Goal: Information Seeking & Learning: Find specific fact

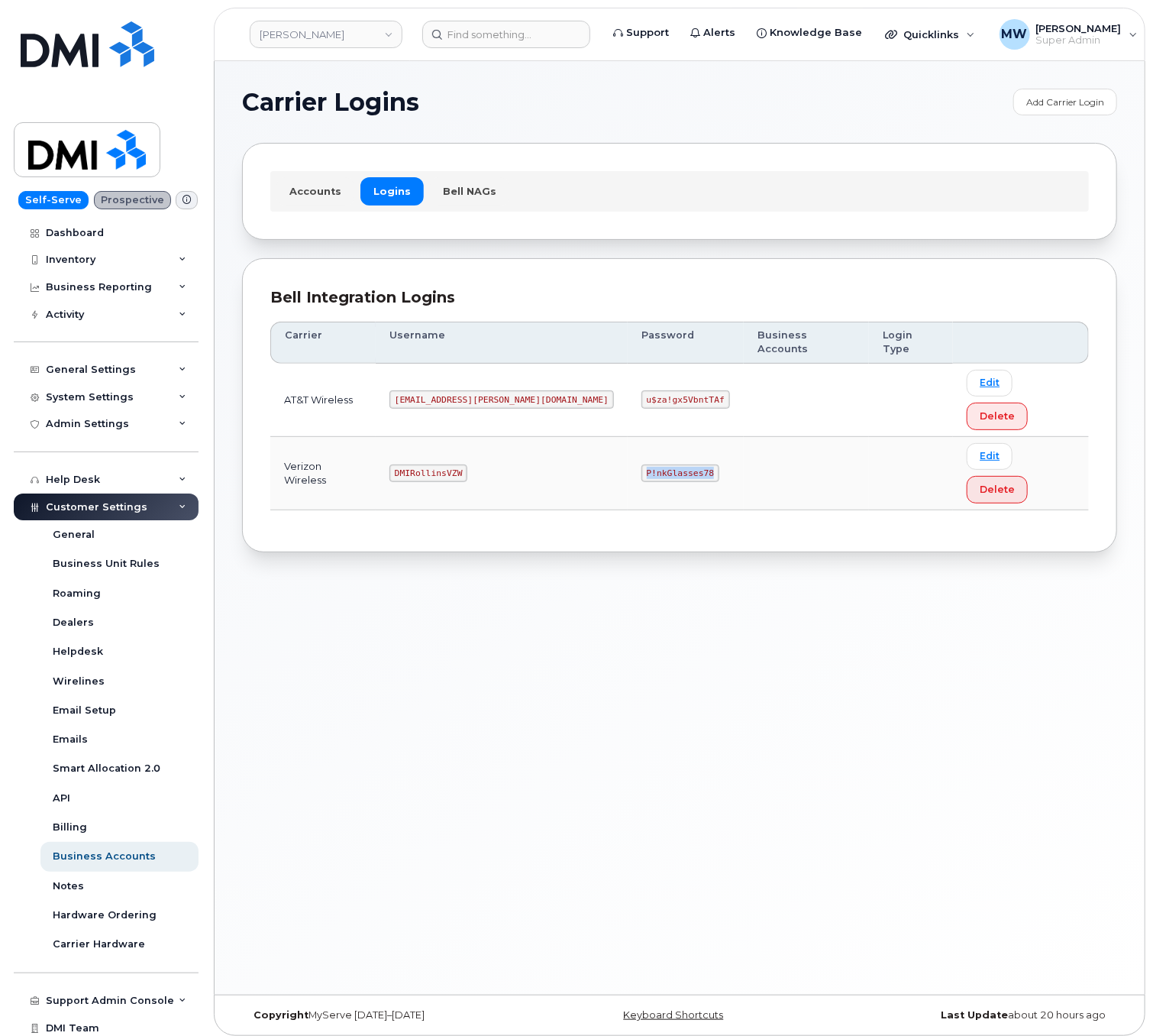
scroll to position [31, 0]
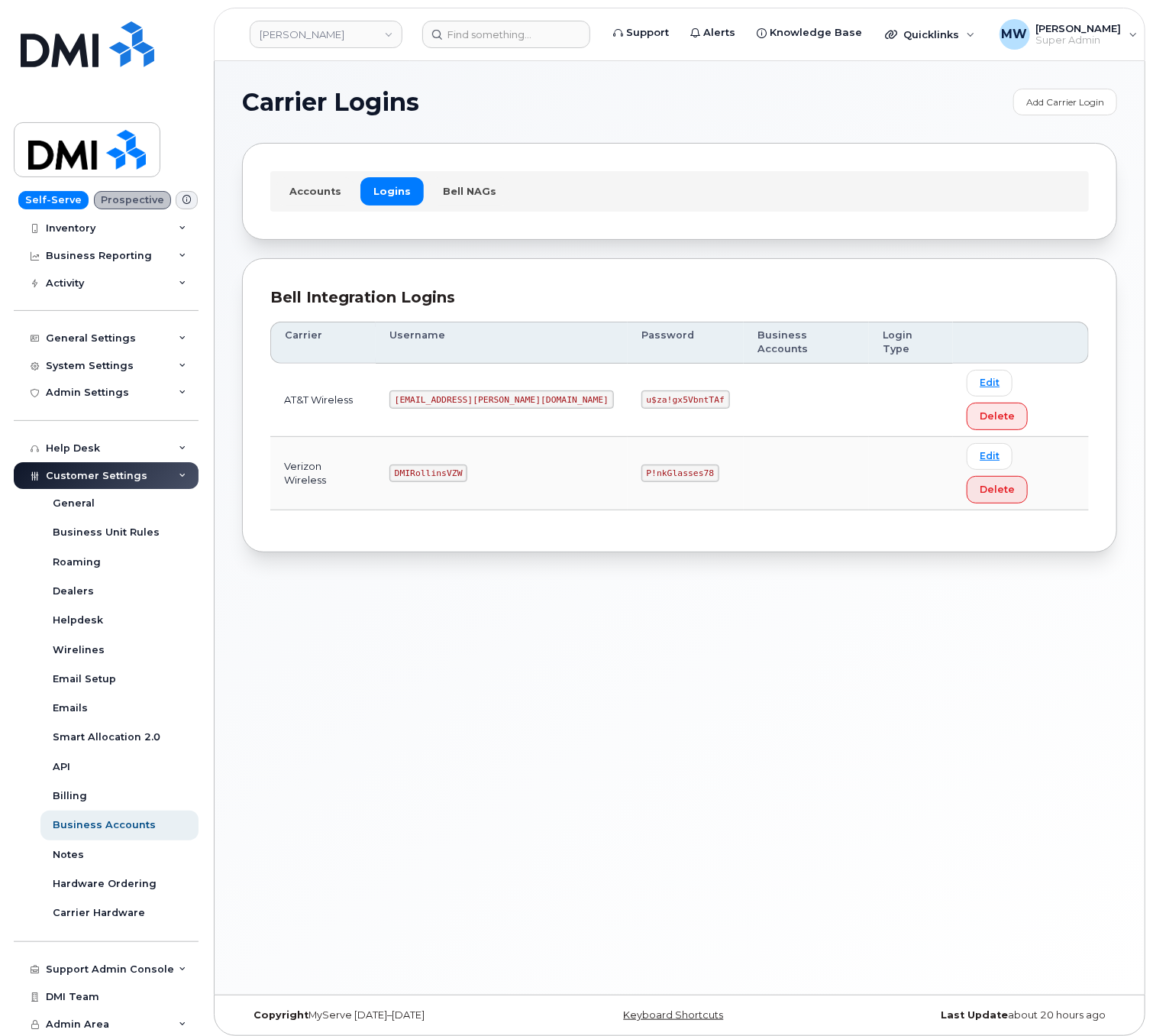
click at [452, 464] on code "DMIRollinsVZW" at bounding box center [429, 474] width 78 height 19
copy code "DMIRollinsVZW"
click at [641, 464] on code "P!nkGlasses78" at bounding box center [680, 474] width 78 height 19
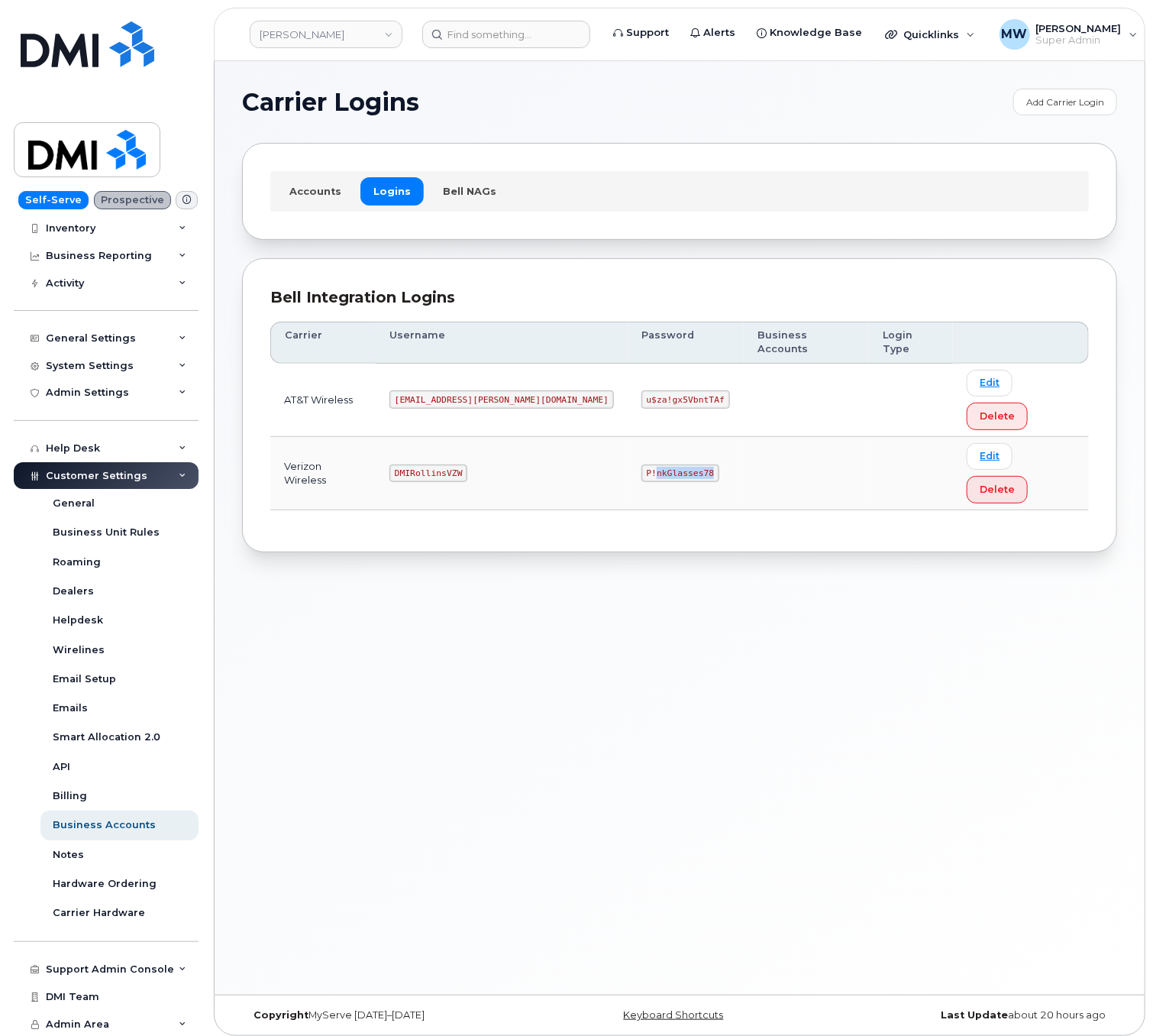
click at [641, 464] on code "P!nkGlasses78" at bounding box center [680, 474] width 78 height 19
copy code "P!nkGlasses78"
click at [611, 714] on div "Carrier Logins Add Carrier Login Accounts Logins Bell NAGs Bell Integration Log…" at bounding box center [679, 528] width 930 height 933
click at [537, 30] on input at bounding box center [506, 34] width 168 height 27
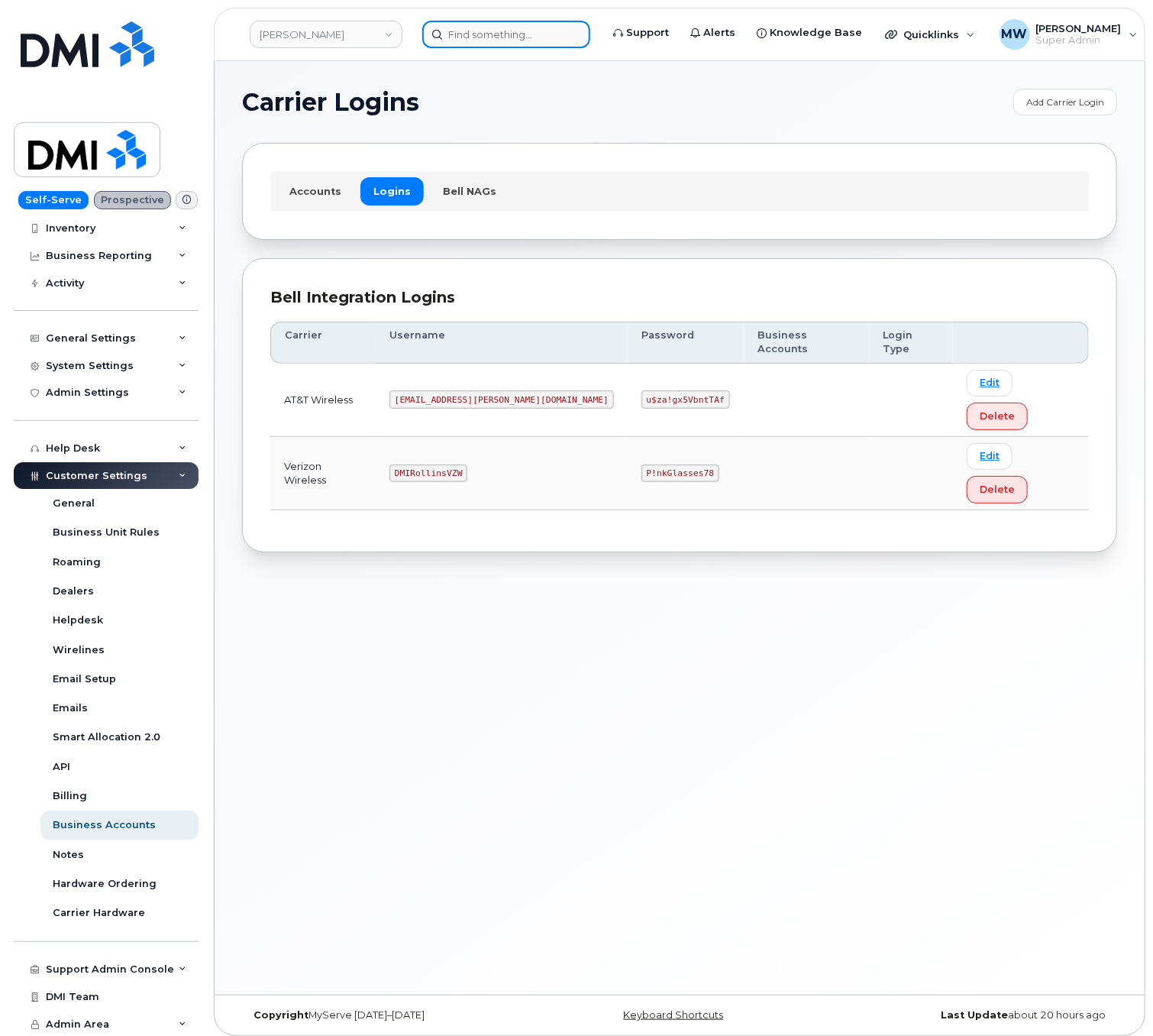
paste input "304) 612-8513"
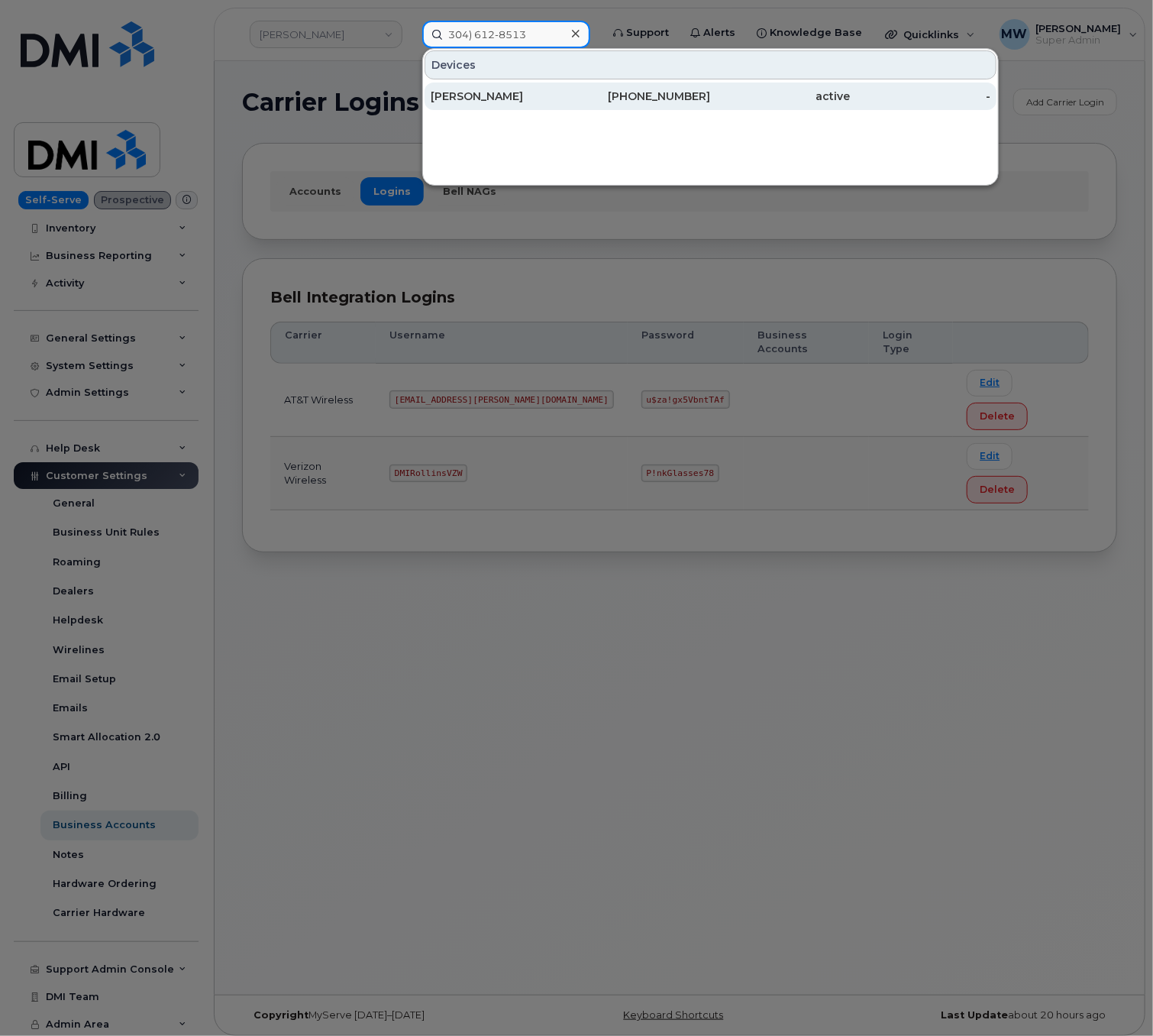
type input "304) 612-8513"
click at [595, 101] on div "304-612-8513" at bounding box center [641, 96] width 140 height 16
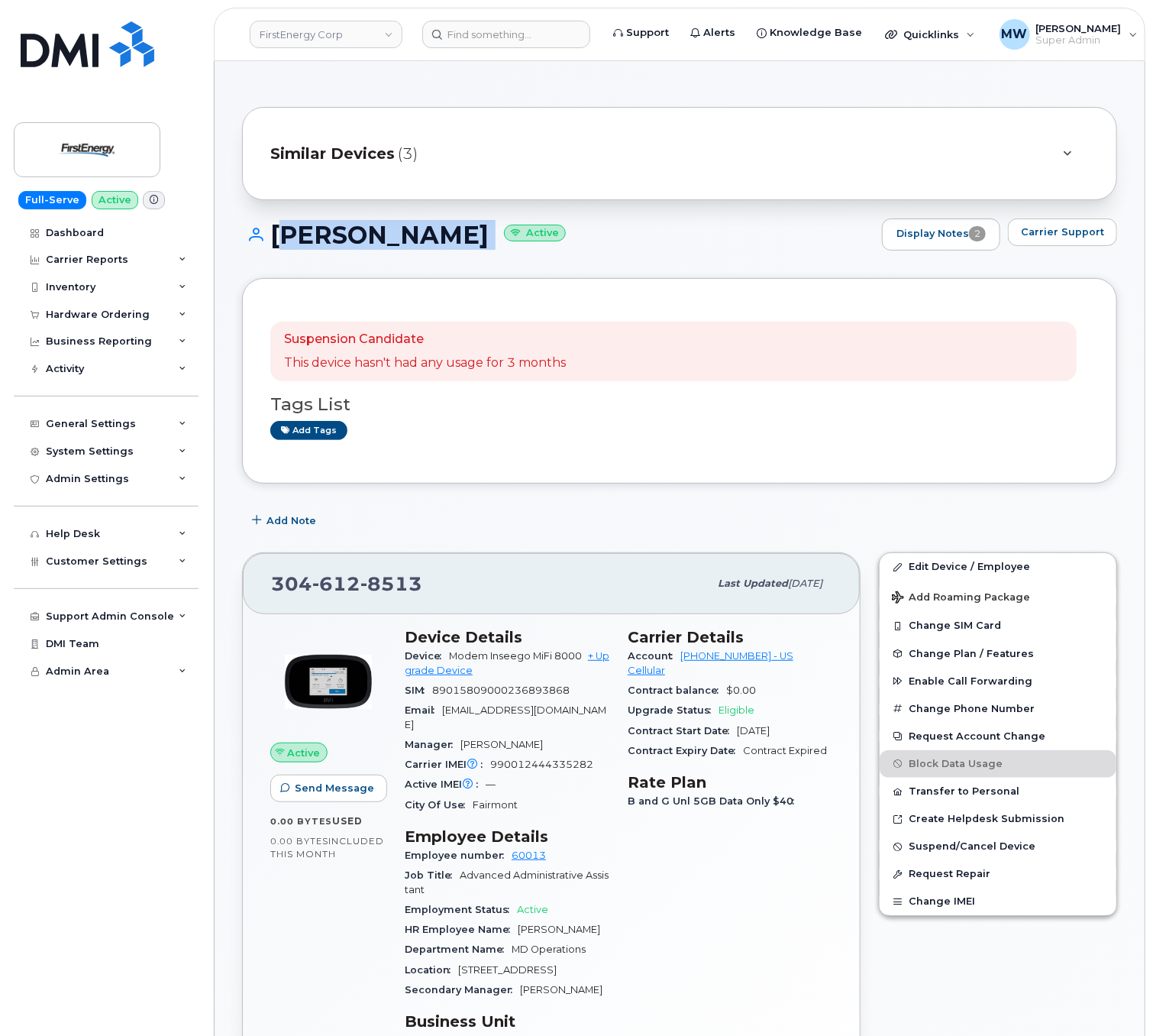
drag, startPoint x: 512, startPoint y: 235, endPoint x: 269, endPoint y: 225, distance: 243.2
click at [269, 225] on h1 "Lindsay B Michael Active" at bounding box center [558, 235] width 633 height 26
copy h1 "Lindsay B Michael"
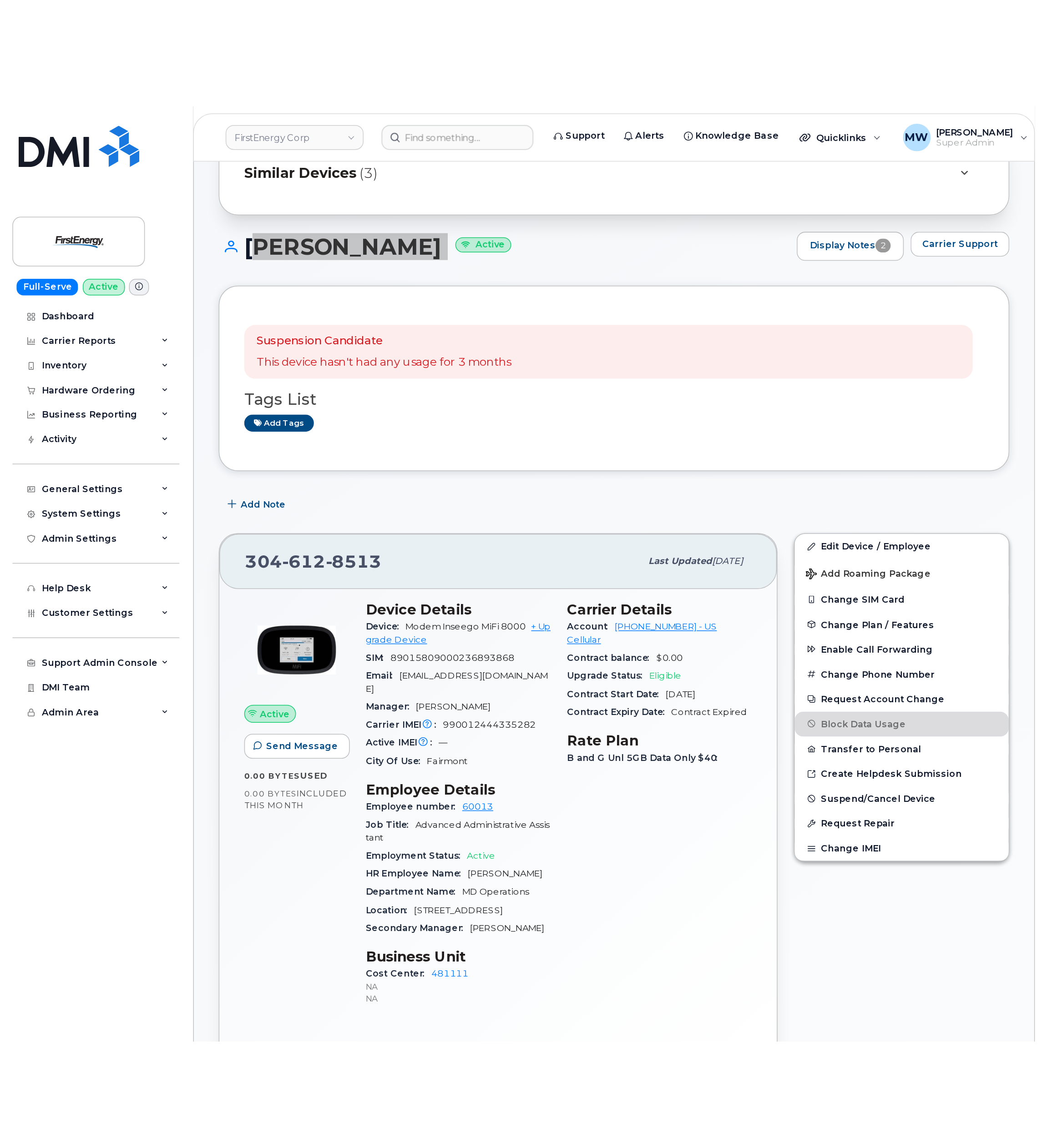
scroll to position [91, 0]
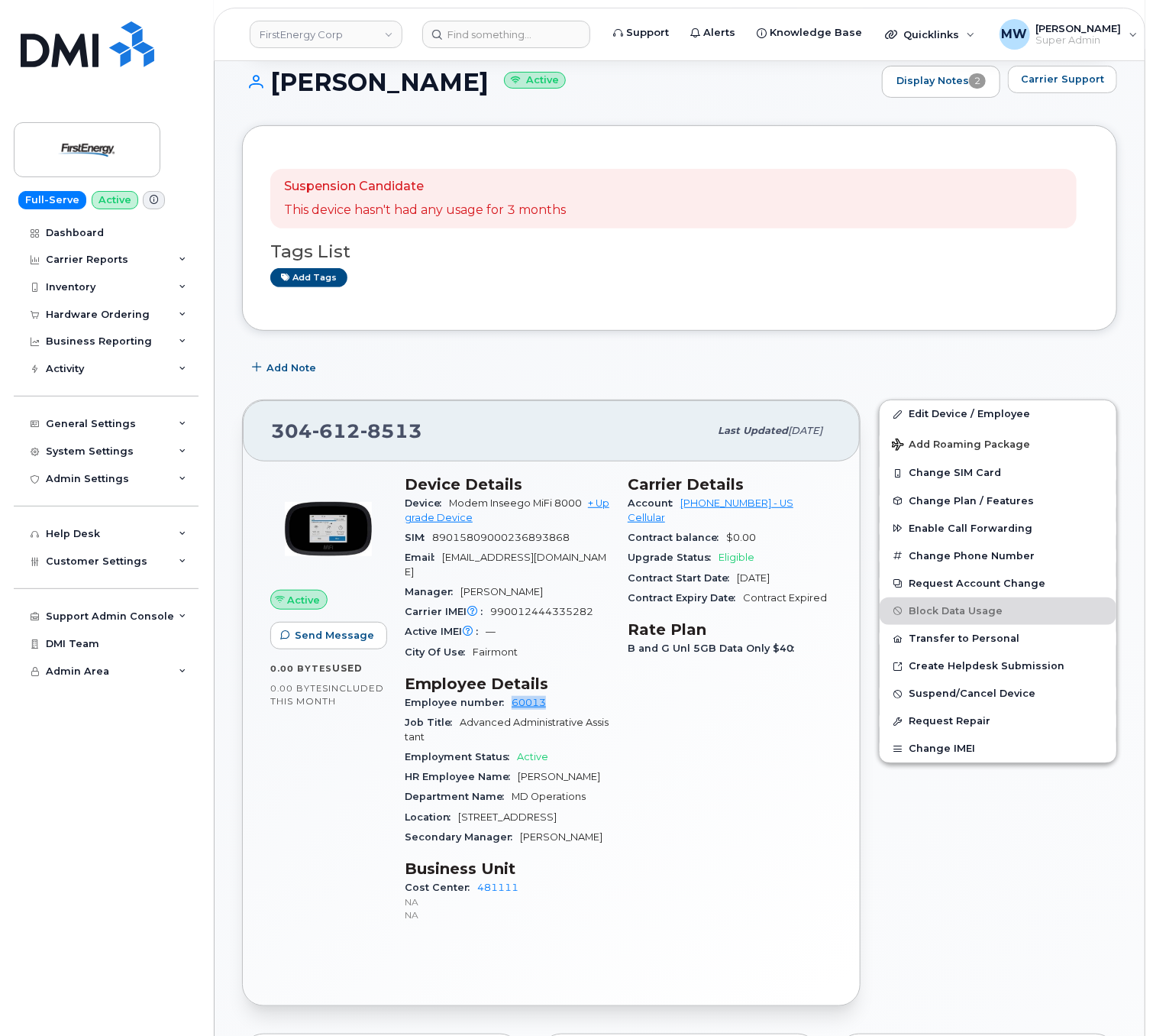
drag, startPoint x: 550, startPoint y: 702, endPoint x: 507, endPoint y: 701, distance: 43.0
click at [507, 701] on div "Employee number 60013" at bounding box center [507, 703] width 205 height 20
copy link "60013"
drag, startPoint x: 443, startPoint y: 429, endPoint x: 269, endPoint y: 427, distance: 174.0
click at [269, 427] on div "304 612 8513 Last updated Apr 23, 2025" at bounding box center [551, 430] width 617 height 61
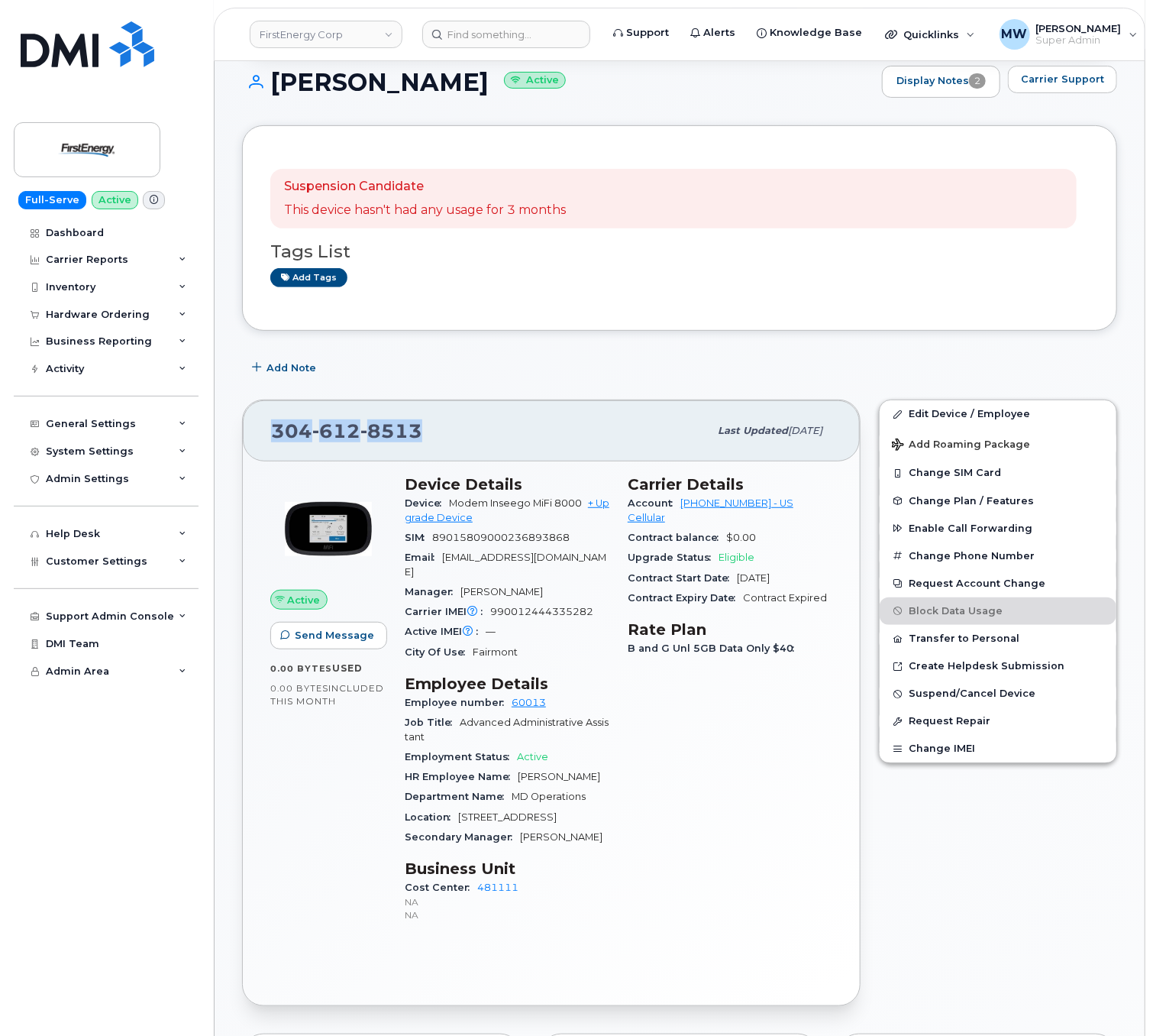
copy span "304 612 8513"
drag, startPoint x: 679, startPoint y: 506, endPoint x: 744, endPoint y: 504, distance: 65.0
click at [744, 504] on div "Account 175300282 - US Cellular" at bounding box center [731, 511] width 205 height 34
copy link "175300282"
drag, startPoint x: 278, startPoint y: 81, endPoint x: 501, endPoint y: 105, distance: 224.3
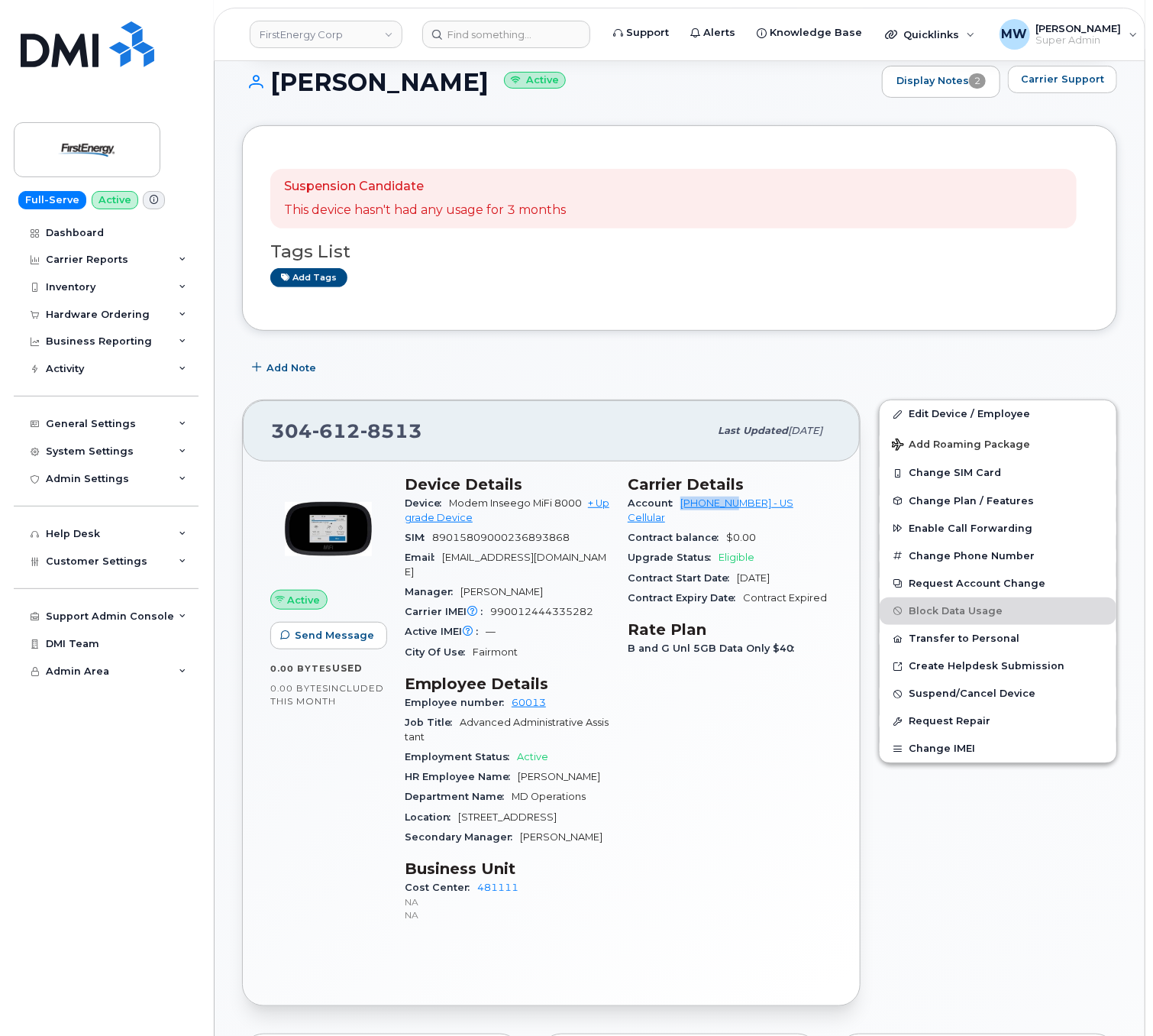
click at [501, 105] on div "Lindsay B Michael Active Display Notes 2 Carrier Support" at bounding box center [679, 96] width 875 height 60
copy h1 "Lindsay B Michael"
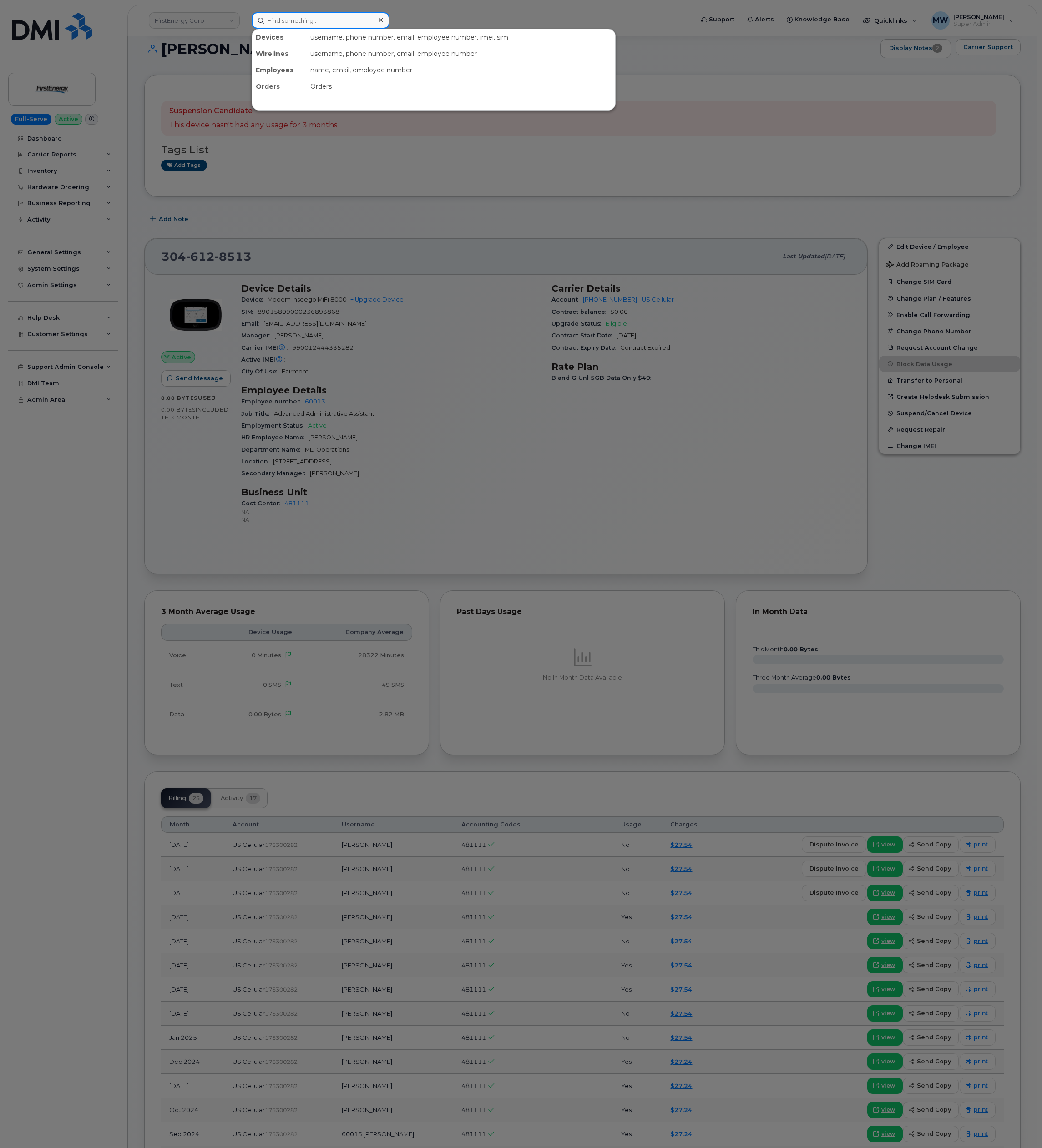
click at [338, 27] on input at bounding box center [321, 20] width 138 height 16
paste input "(304) 612-8642"
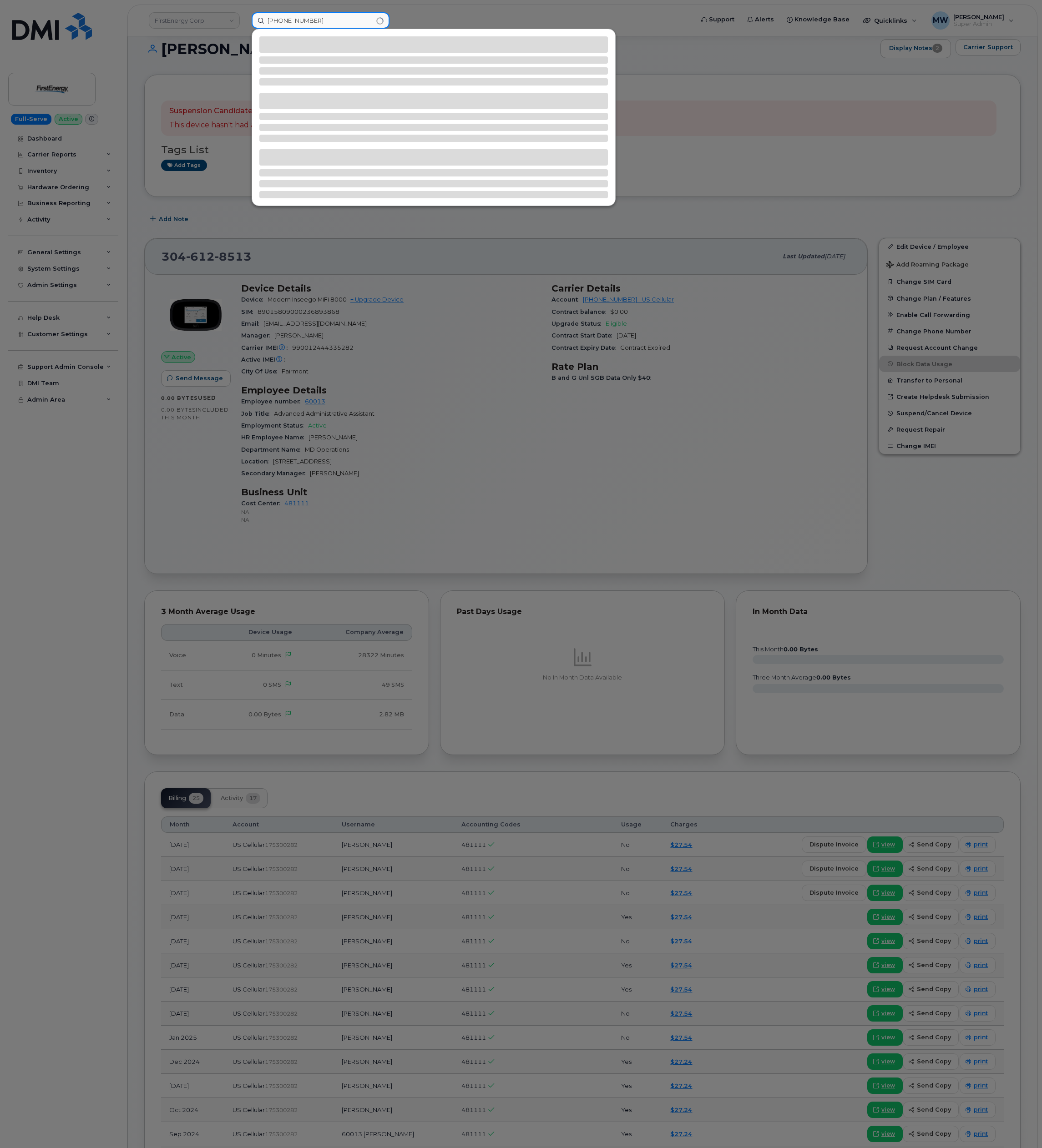
type input "(304) 612-8642"
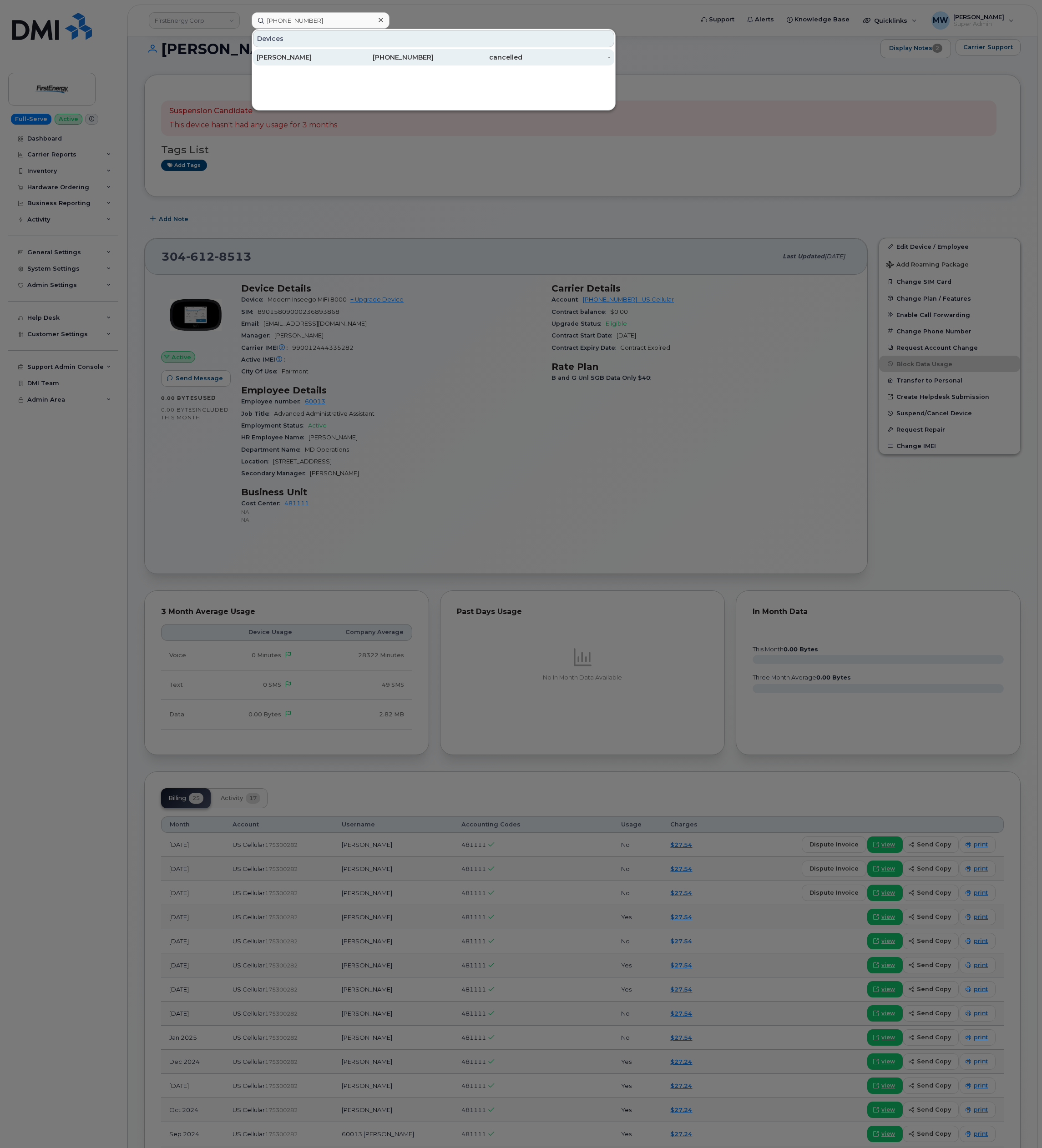
click at [531, 56] on div "-" at bounding box center [567, 57] width 89 height 9
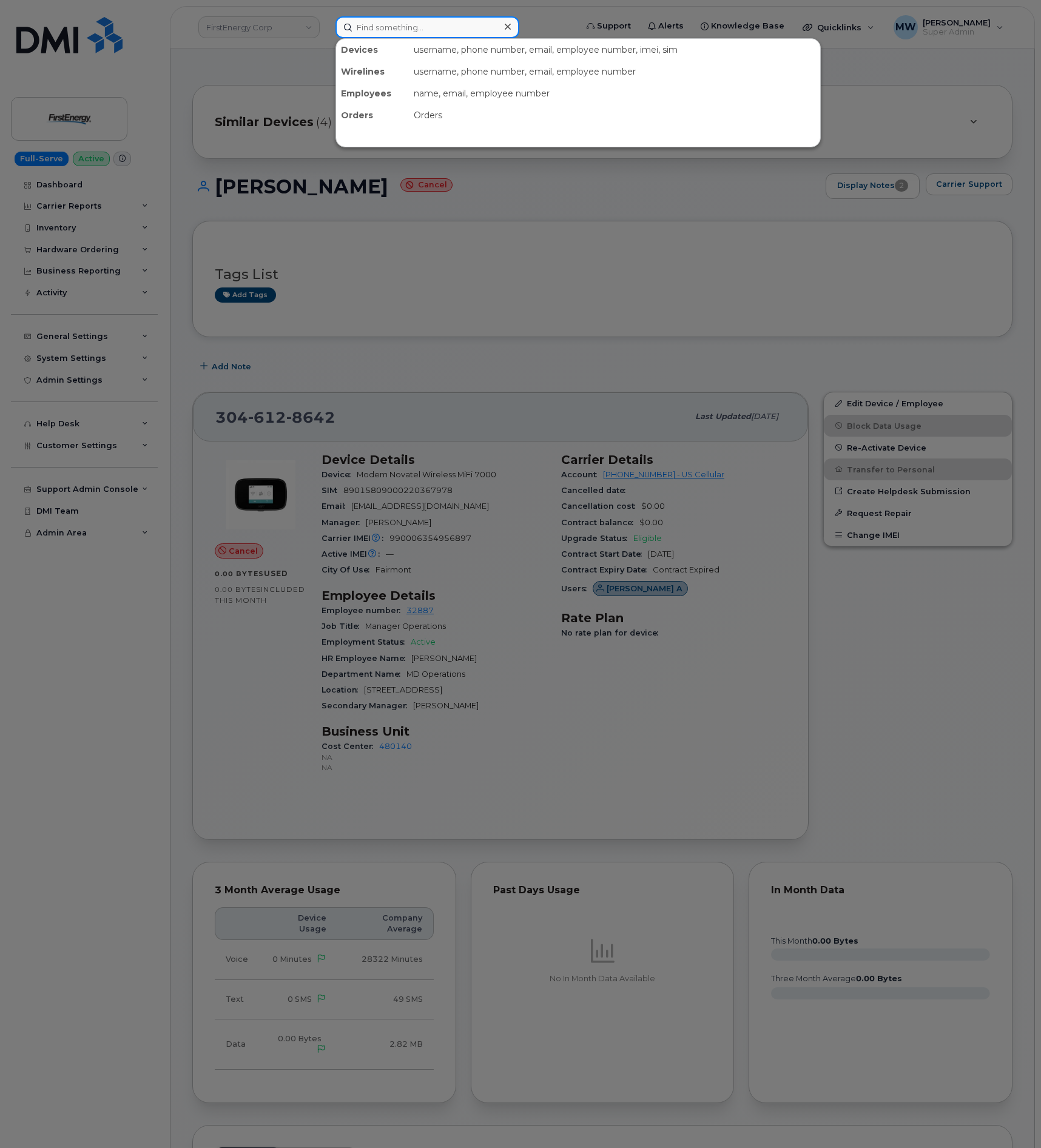
click at [464, 27] on input at bounding box center [427, 27] width 184 height 22
paste input "(330) 869-7863"
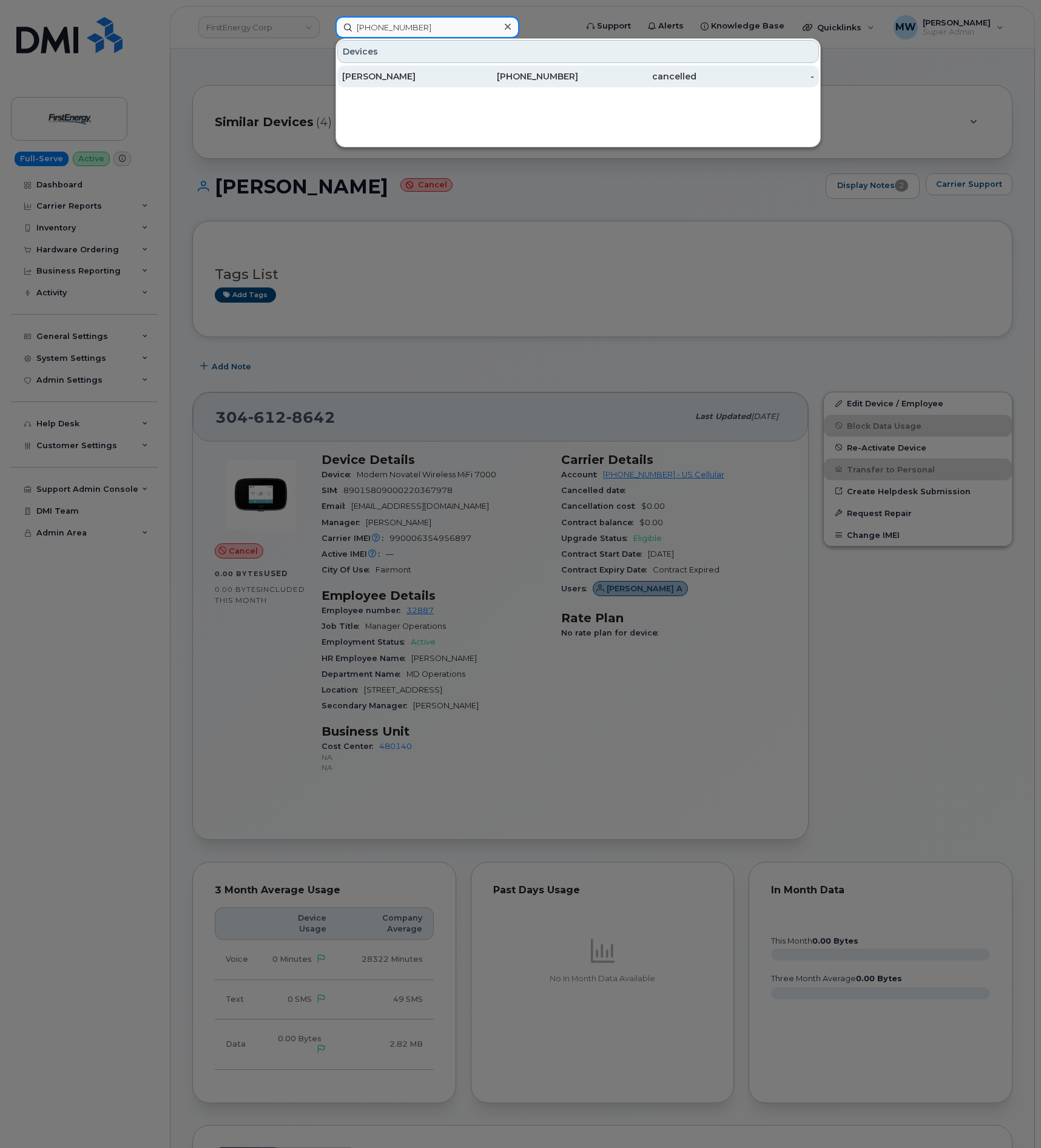
type input "(330) 869-7863"
click at [569, 77] on div "330-869-7863" at bounding box center [520, 76] width 118 height 12
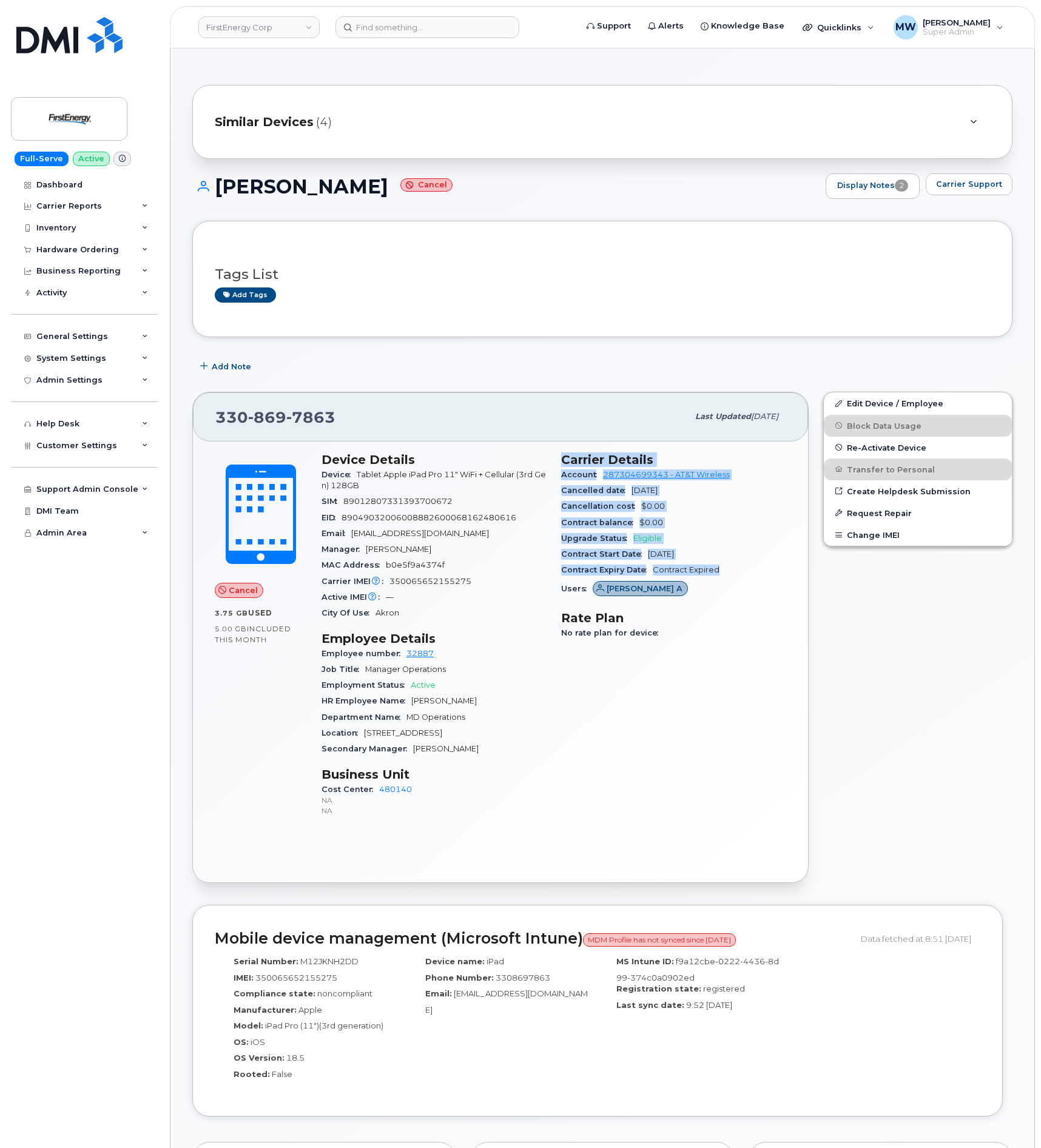
drag, startPoint x: 558, startPoint y: 459, endPoint x: 737, endPoint y: 572, distance: 211.7
click at [737, 572] on div "Carrier Details Account 287304699343 - AT&T Wireless Cancelled date Apr 02, 202…" at bounding box center [673, 640] width 240 height 390
copy section "Carrier Details Account 287304699343 - AT&T Wireless Cancelled date Apr 02, 202…"
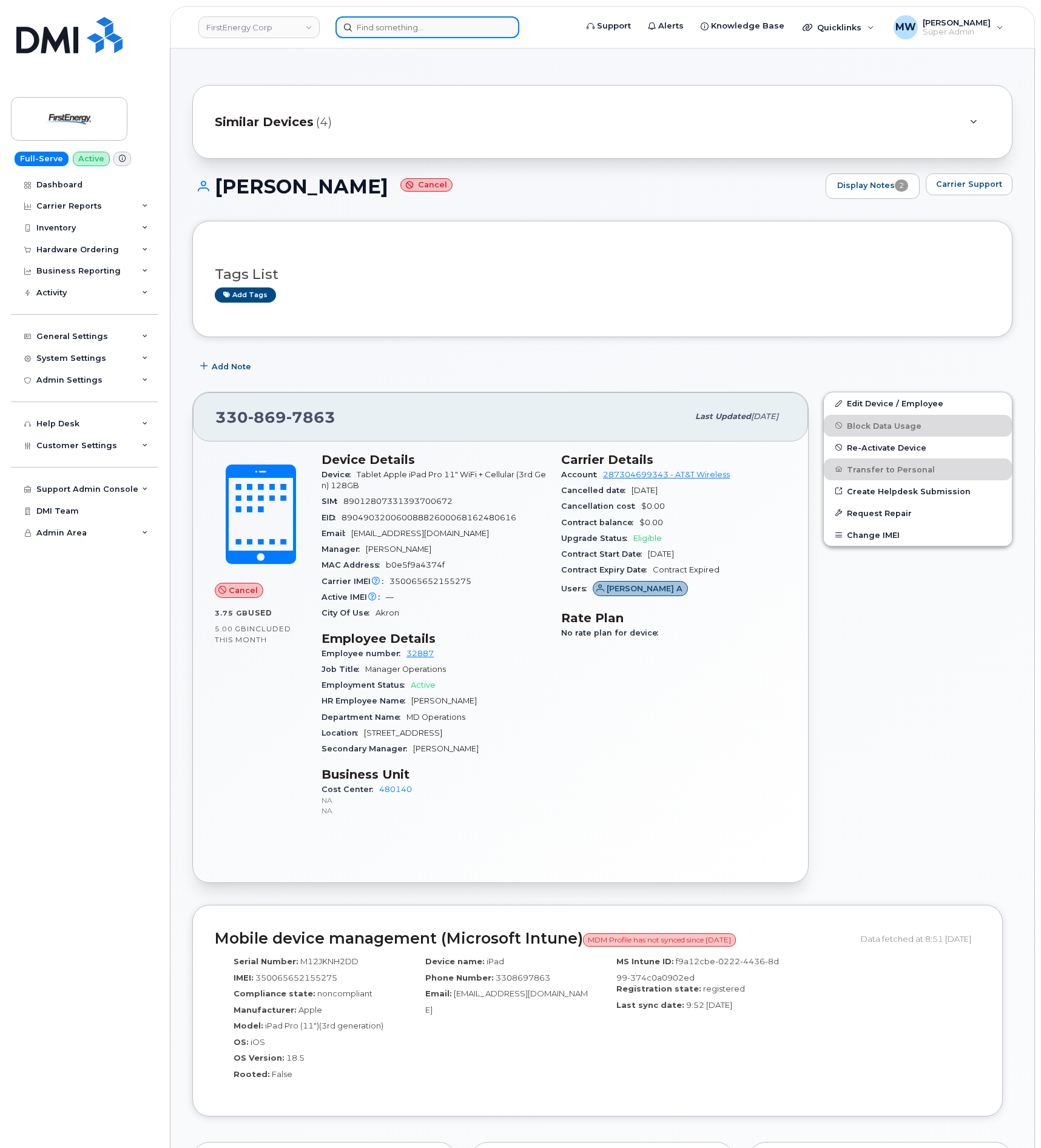
click at [475, 25] on input at bounding box center [427, 27] width 184 height 22
paste input "(304) 612-0496"
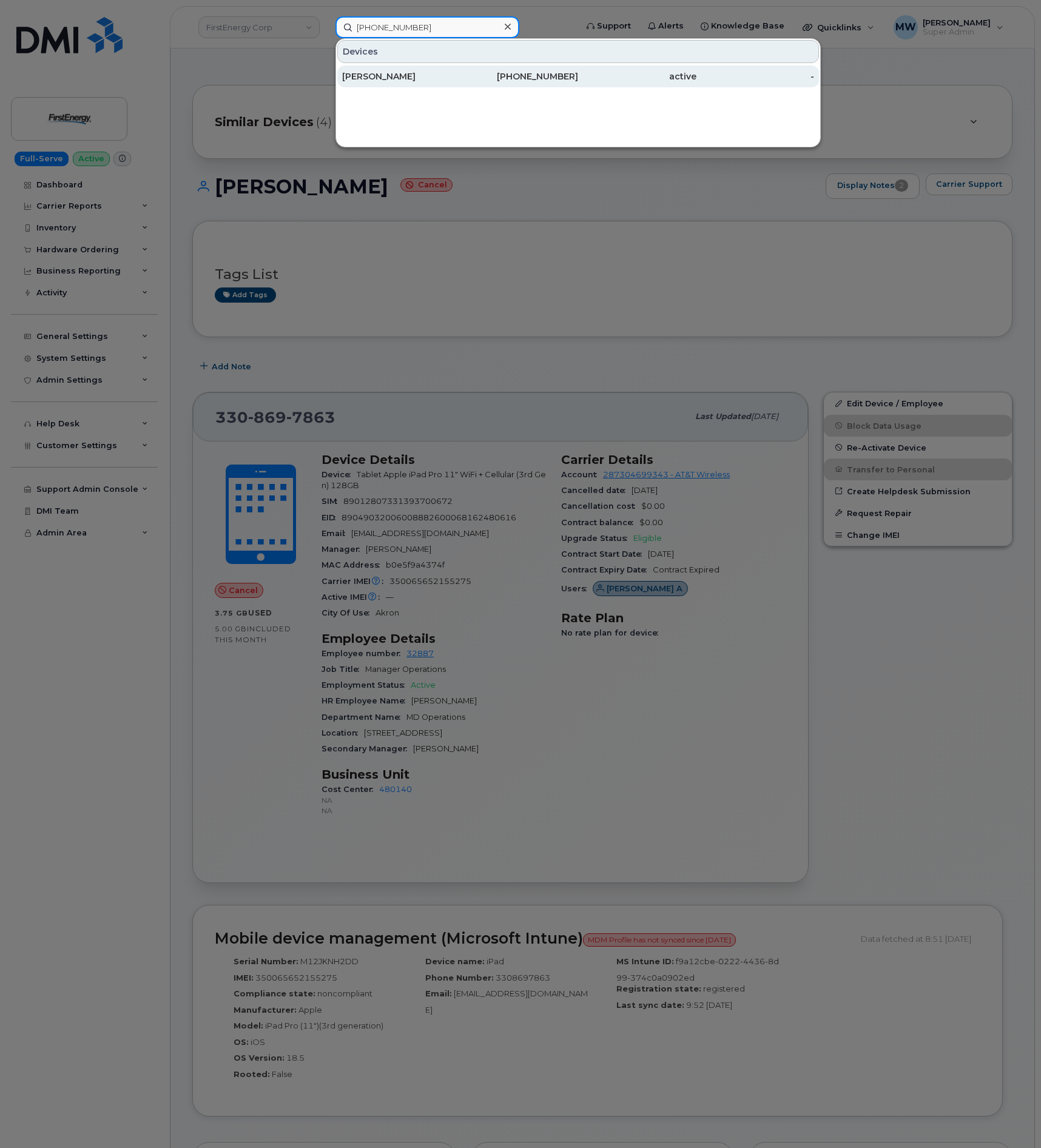
type input "(304) 612-0496"
click at [452, 82] on div "[PERSON_NAME]" at bounding box center [401, 76] width 118 height 12
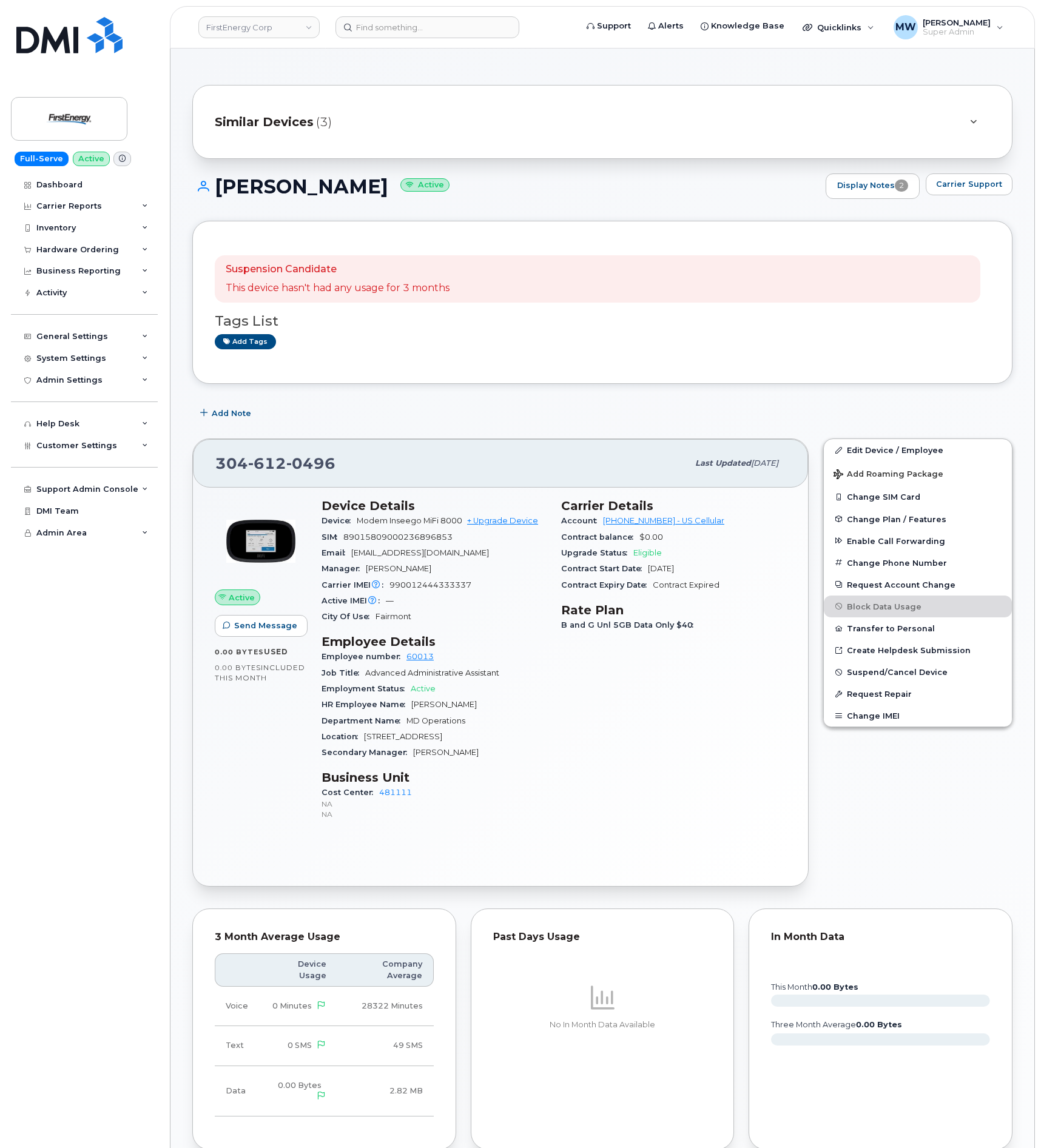
drag, startPoint x: 400, startPoint y: 186, endPoint x: 213, endPoint y: 199, distance: 187.5
click at [213, 199] on div "Lindsay B Michael Active Display Notes 2 Carrier Support" at bounding box center [603, 186] width 820 height 25
copy h1 "Lindsay B Michael"
drag, startPoint x: 441, startPoint y: 799, endPoint x: 418, endPoint y: 739, distance: 64.3
click at [383, 789] on div "Cost Center 481111 NA NA" at bounding box center [434, 803] width 225 height 37
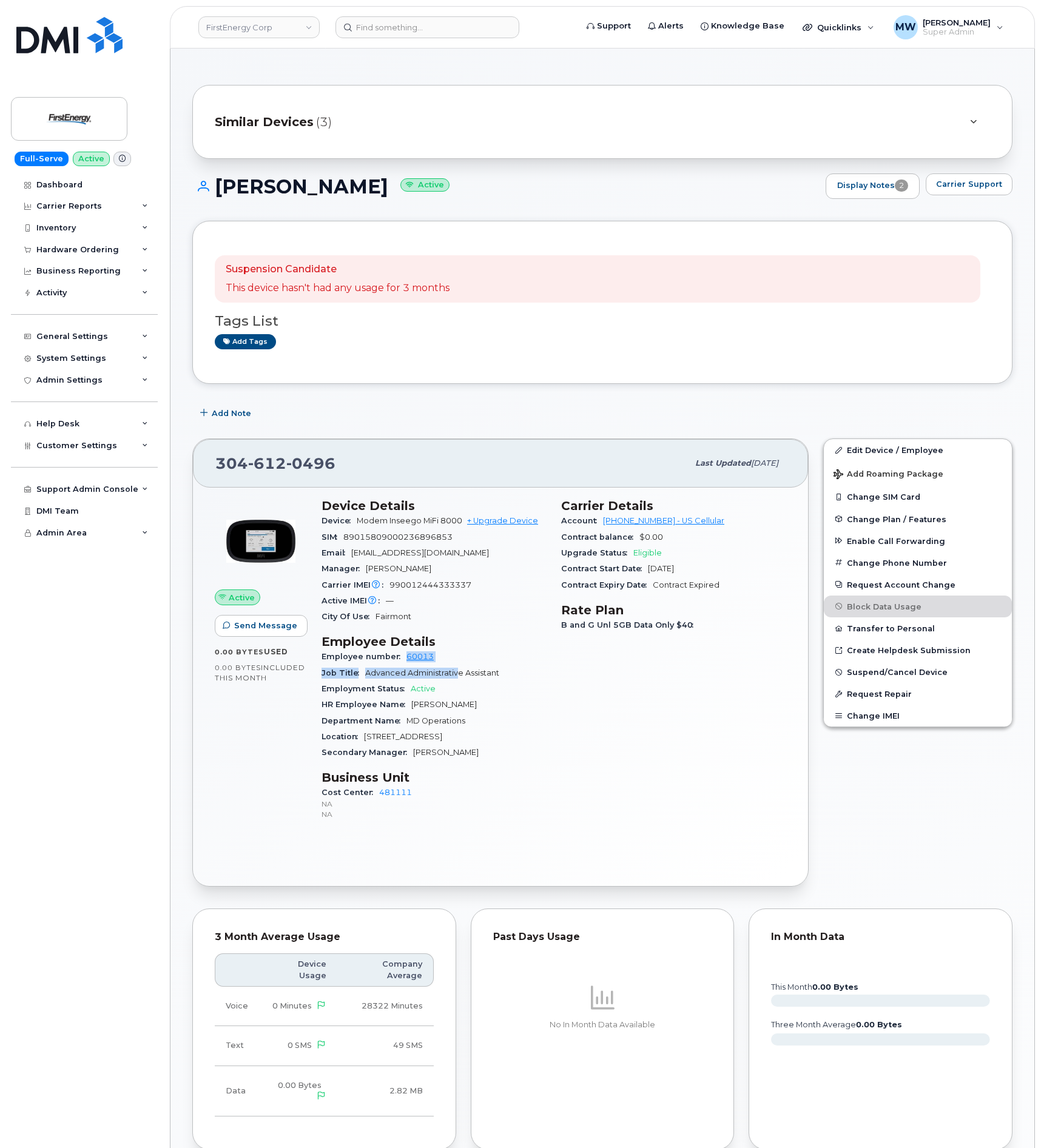
drag, startPoint x: 456, startPoint y: 668, endPoint x: 404, endPoint y: 663, distance: 52.2
click at [404, 663] on section "Employee Details Employee number 60013 Job Title Advanced Administrative Assist…" at bounding box center [434, 697] width 225 height 126
click at [450, 657] on div "Employee number 60013" at bounding box center [434, 657] width 225 height 16
drag, startPoint x: 450, startPoint y: 657, endPoint x: 413, endPoint y: 662, distance: 37.3
click at [413, 662] on div "Employee number 60013" at bounding box center [434, 657] width 225 height 16
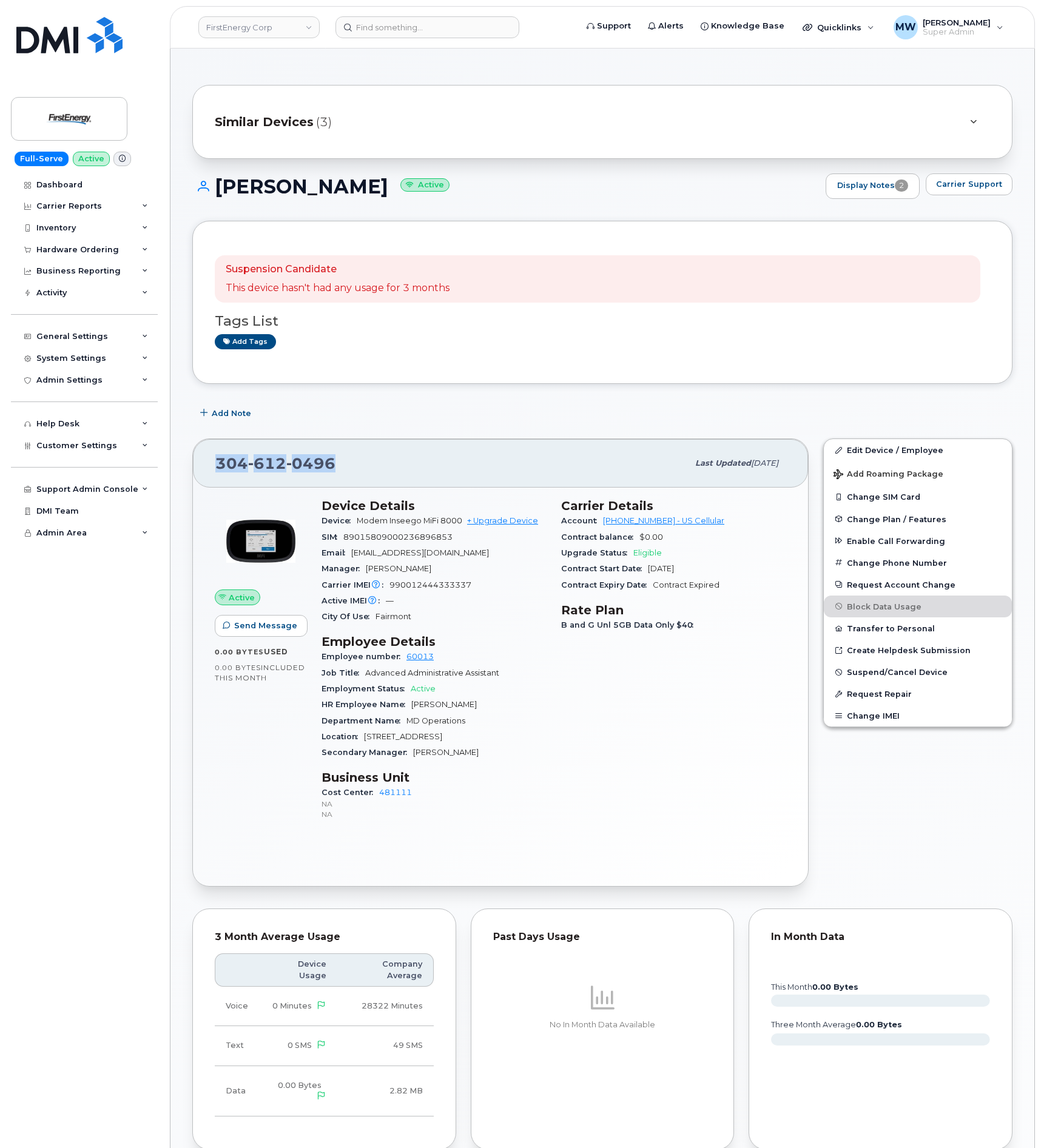
drag, startPoint x: 359, startPoint y: 467, endPoint x: 215, endPoint y: 473, distance: 144.1
click at [215, 473] on div "304 612 0496" at bounding box center [451, 463] width 472 height 25
drag, startPoint x: 603, startPoint y: 527, endPoint x: 651, endPoint y: 530, distance: 48.1
click at [651, 529] on div "Account 175300282 - US Cellular" at bounding box center [673, 521] width 225 height 16
copy link "175300282"
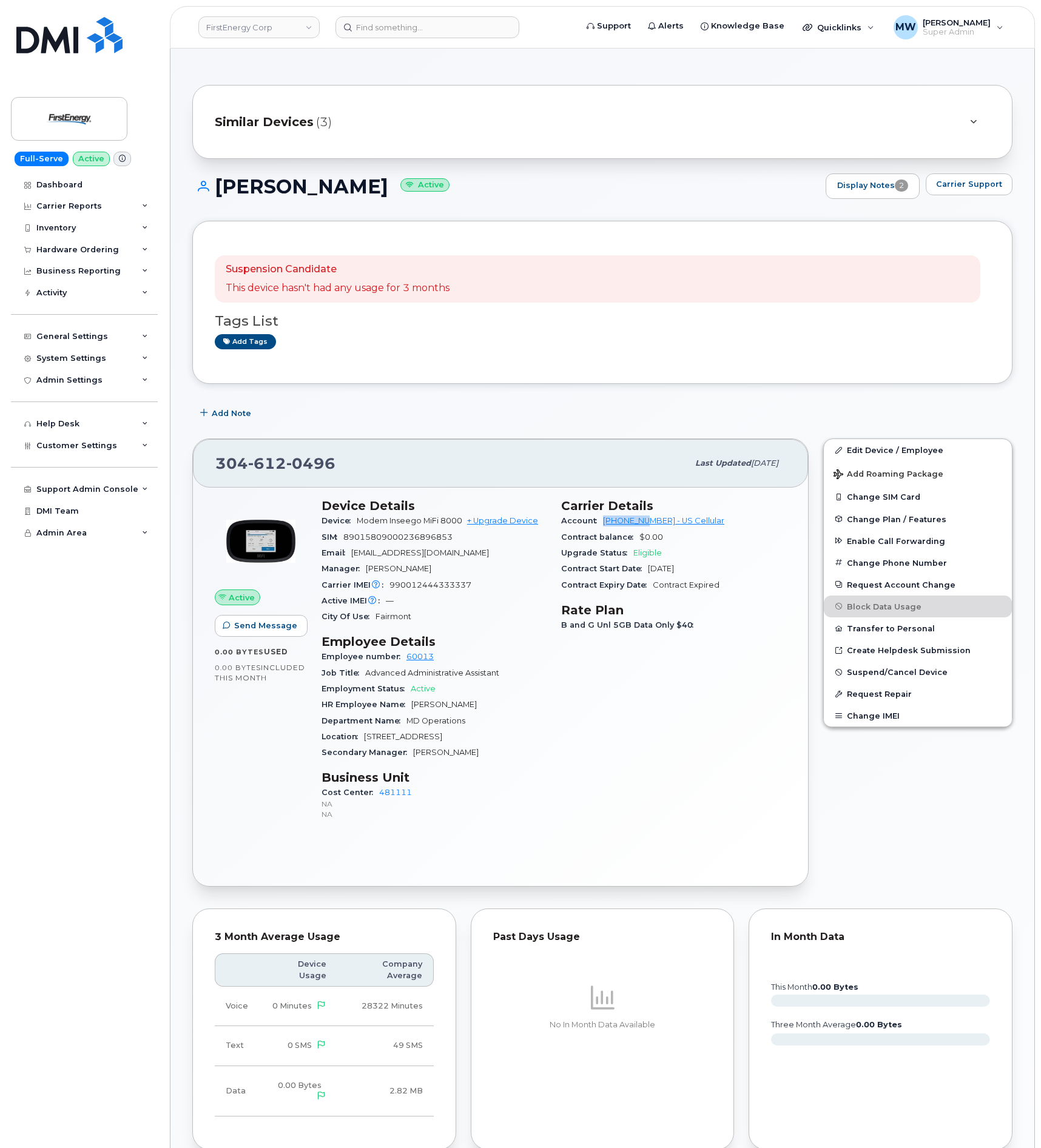
drag, startPoint x: 400, startPoint y: 199, endPoint x: 217, endPoint y: 189, distance: 183.3
click at [217, 189] on div "Lindsay B Michael Active Display Notes 2 Carrier Support" at bounding box center [603, 186] width 820 height 25
copy h1 "Lindsay B Michael"
click at [392, 18] on input at bounding box center [427, 27] width 184 height 22
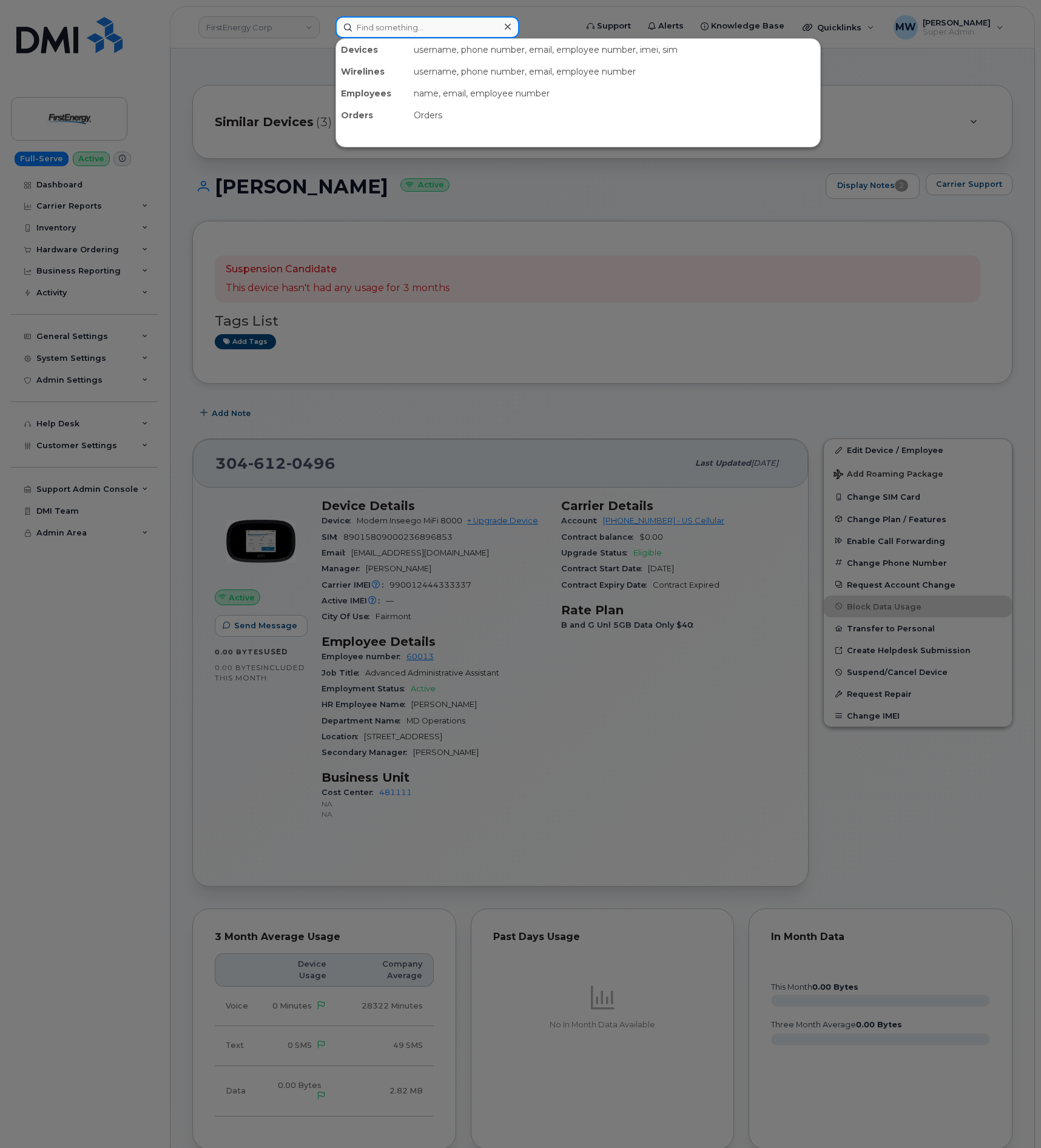
paste input "304) 612-1847"
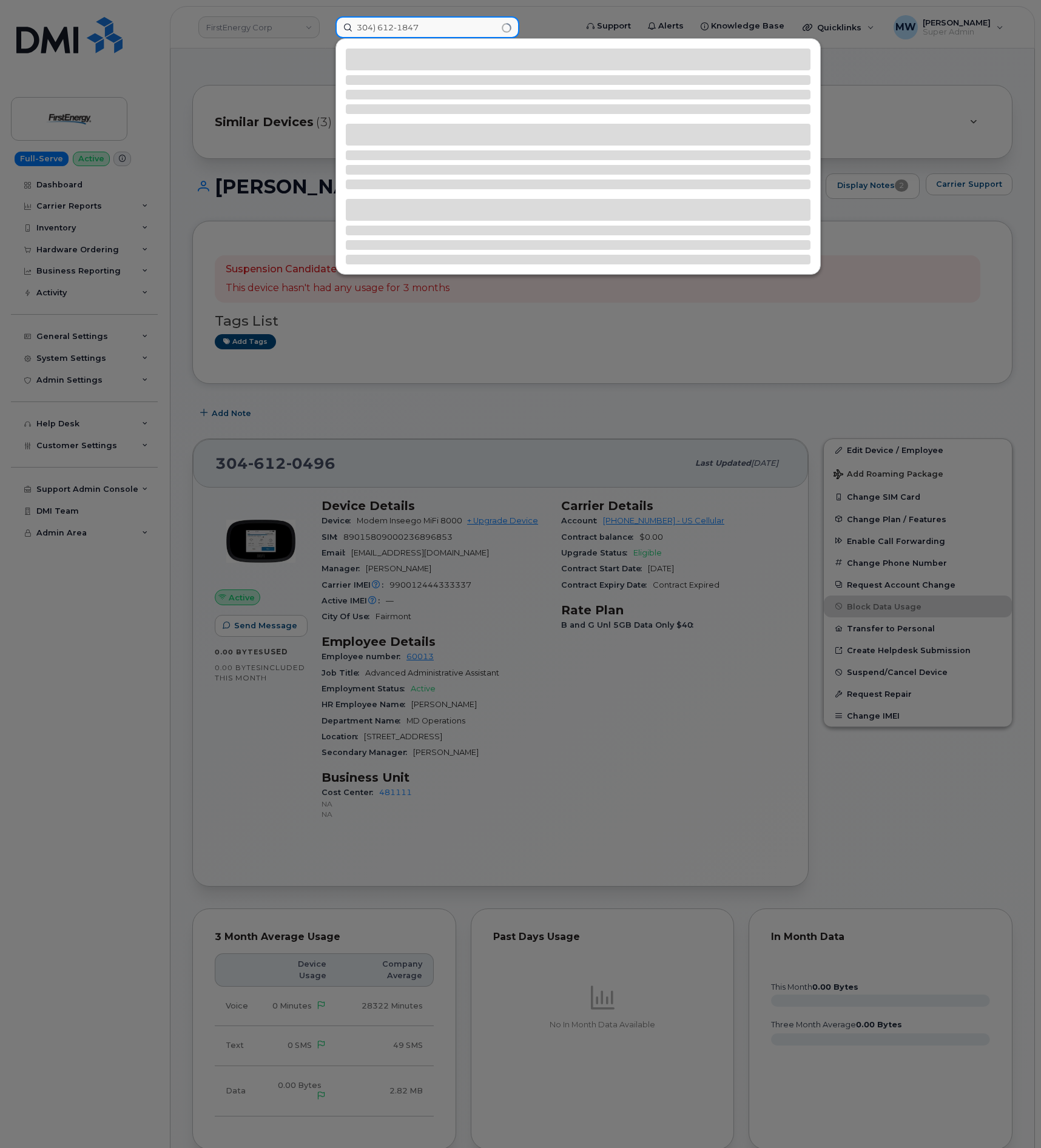
type input "304) 612-1847"
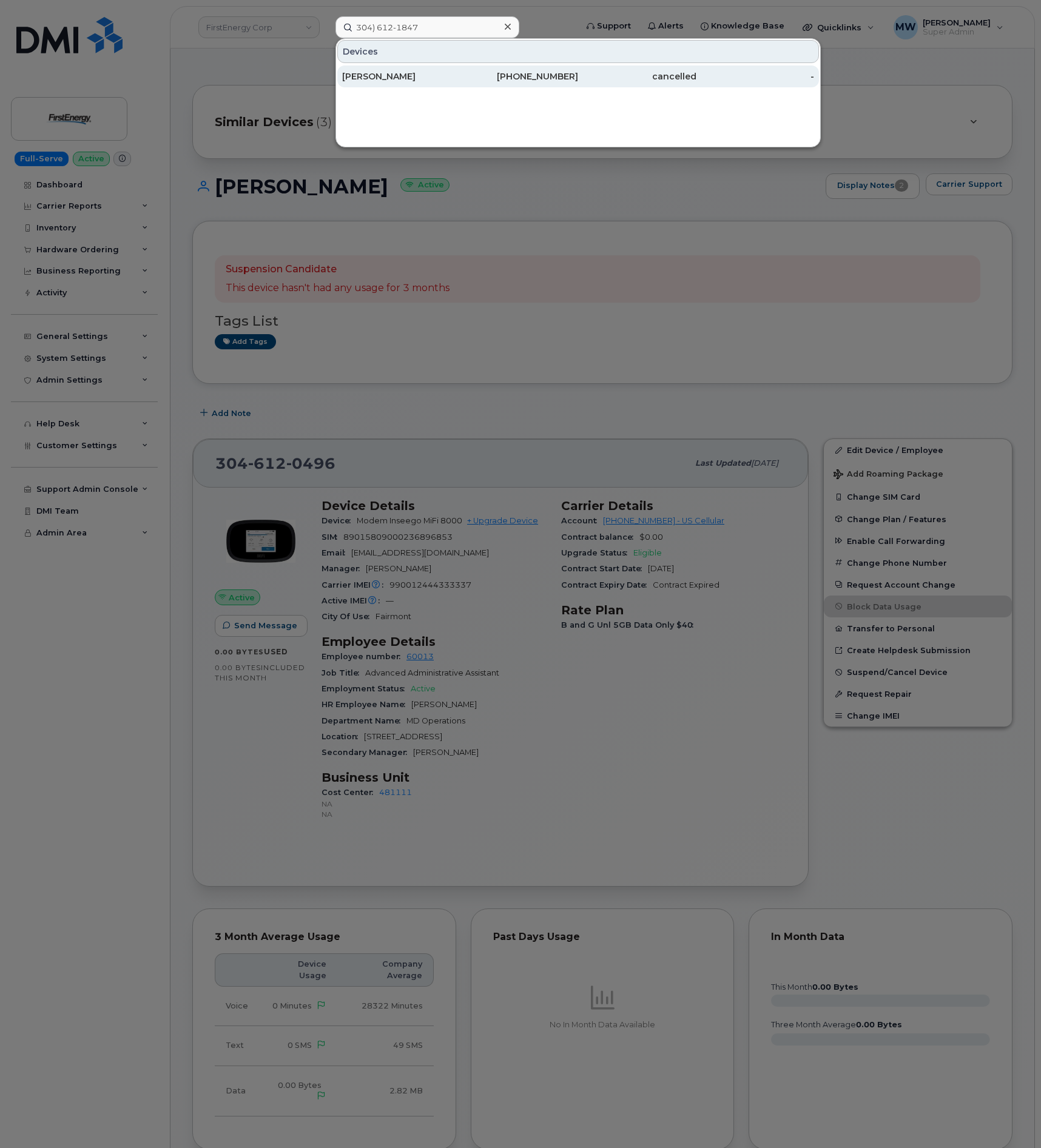
click at [426, 75] on div "Debra A Champ" at bounding box center [401, 76] width 118 height 12
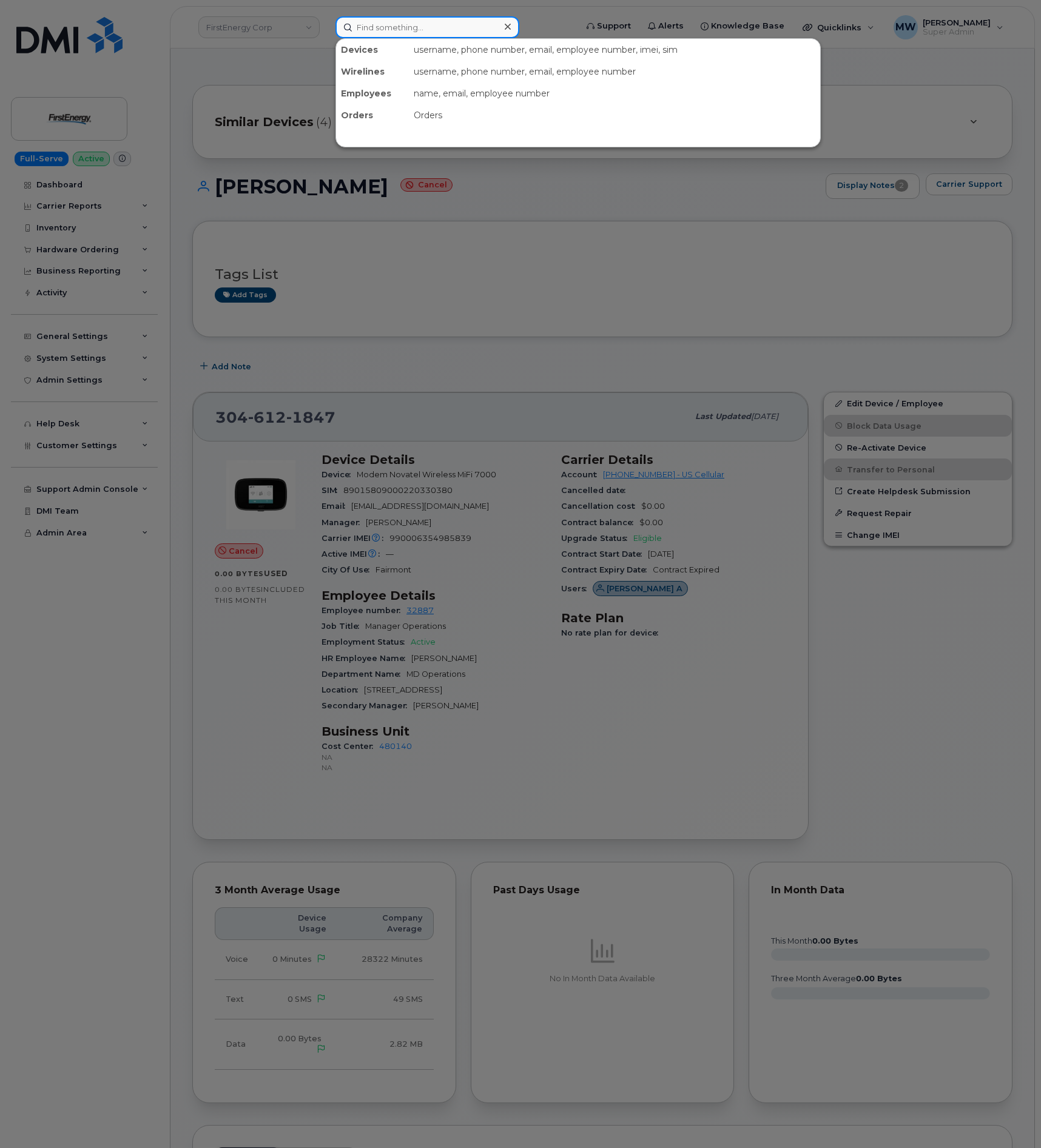
click at [442, 23] on input at bounding box center [427, 27] width 184 height 22
paste input "304) 359-6941"
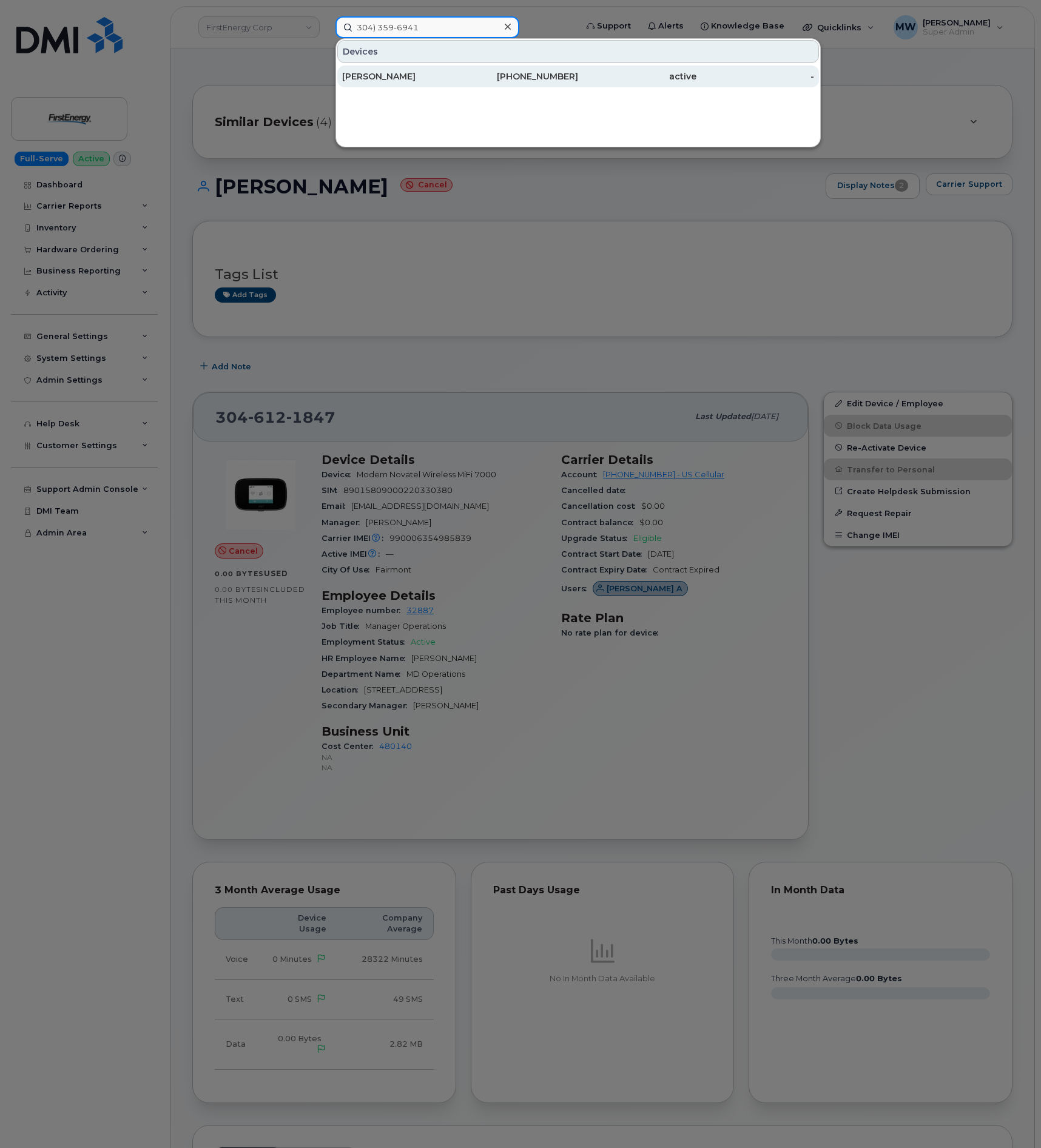
type input "304) 359-6941"
click at [406, 78] on div "[PERSON_NAME]" at bounding box center [401, 76] width 118 height 12
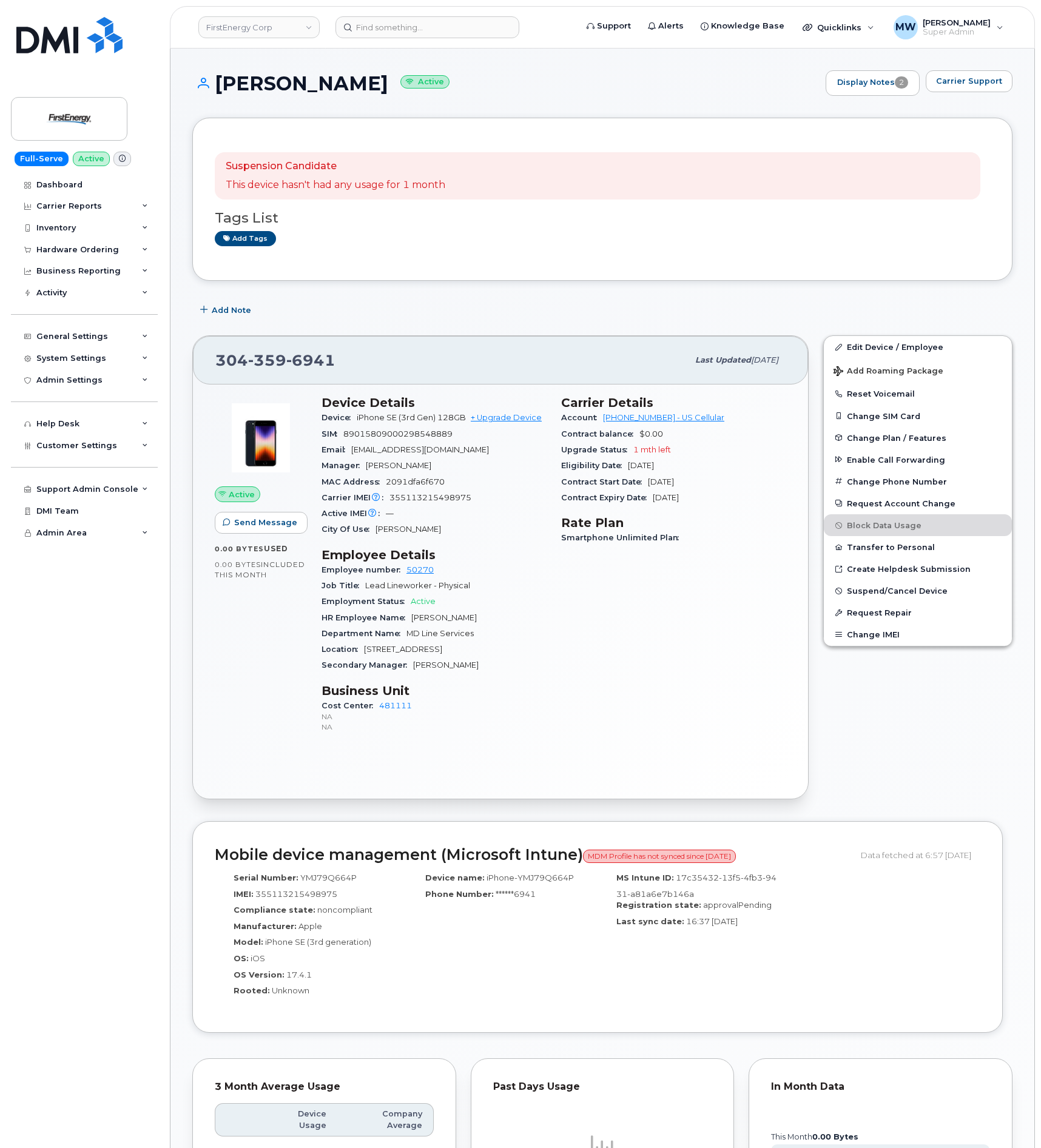
drag, startPoint x: 401, startPoint y: 82, endPoint x: 211, endPoint y: 84, distance: 190.0
click at [211, 84] on h1 "Brian P McGovern Active" at bounding box center [506, 83] width 627 height 21
drag, startPoint x: 440, startPoint y: 574, endPoint x: 404, endPoint y: 570, distance: 36.2
click at [405, 570] on div "Employee number 50270" at bounding box center [434, 570] width 225 height 16
copy link "50270"
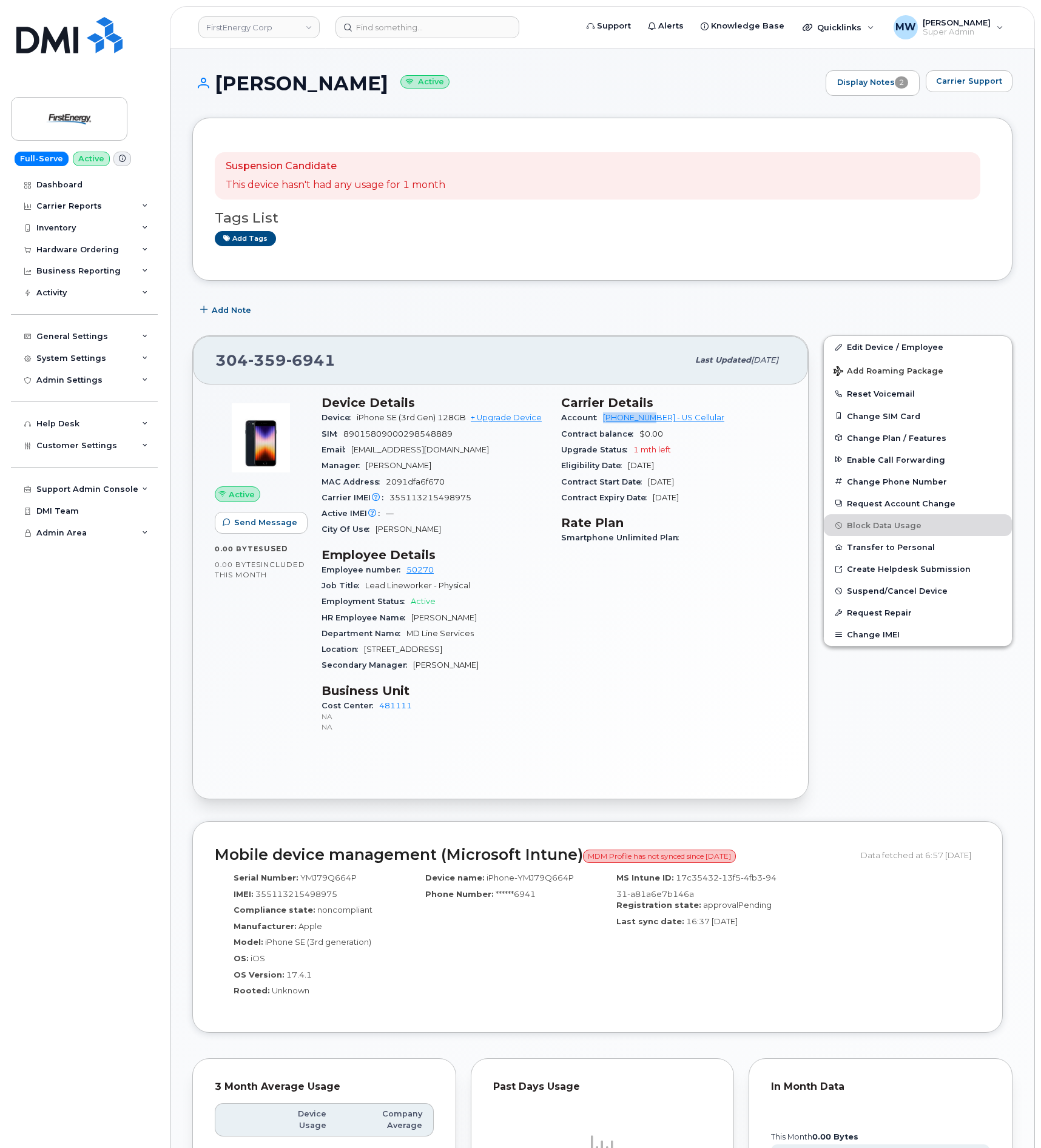
drag, startPoint x: 599, startPoint y: 419, endPoint x: 654, endPoint y: 417, distance: 55.0
click at [654, 417] on div "Account 175300282 - US Cellular" at bounding box center [673, 418] width 225 height 16
copy link "175300282"
drag, startPoint x: 395, startPoint y: 88, endPoint x: 219, endPoint y: 86, distance: 176.0
click at [219, 86] on h1 "Brian P McGovern Active" at bounding box center [506, 83] width 627 height 21
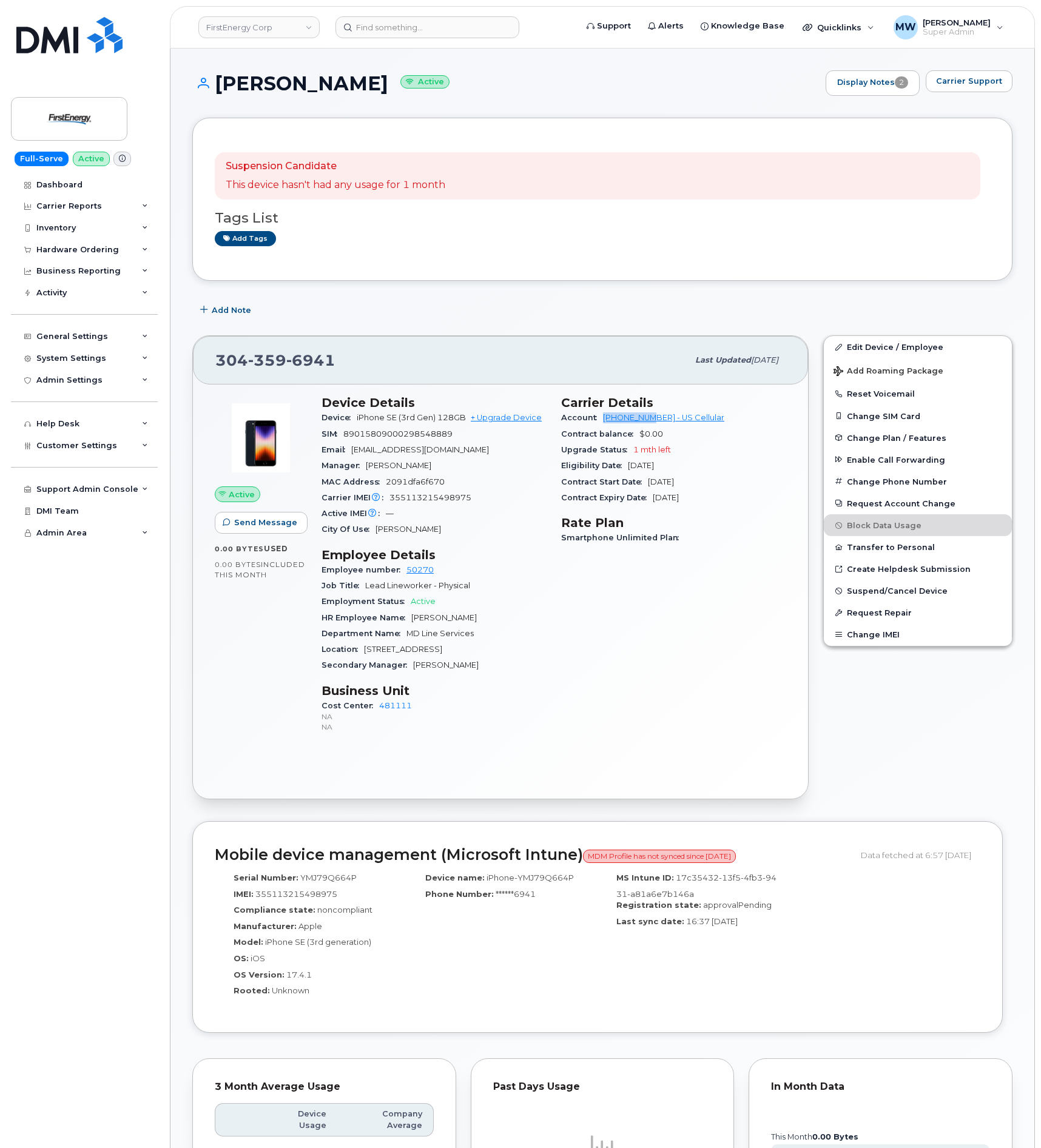
copy h1 "Brian P McGovern"
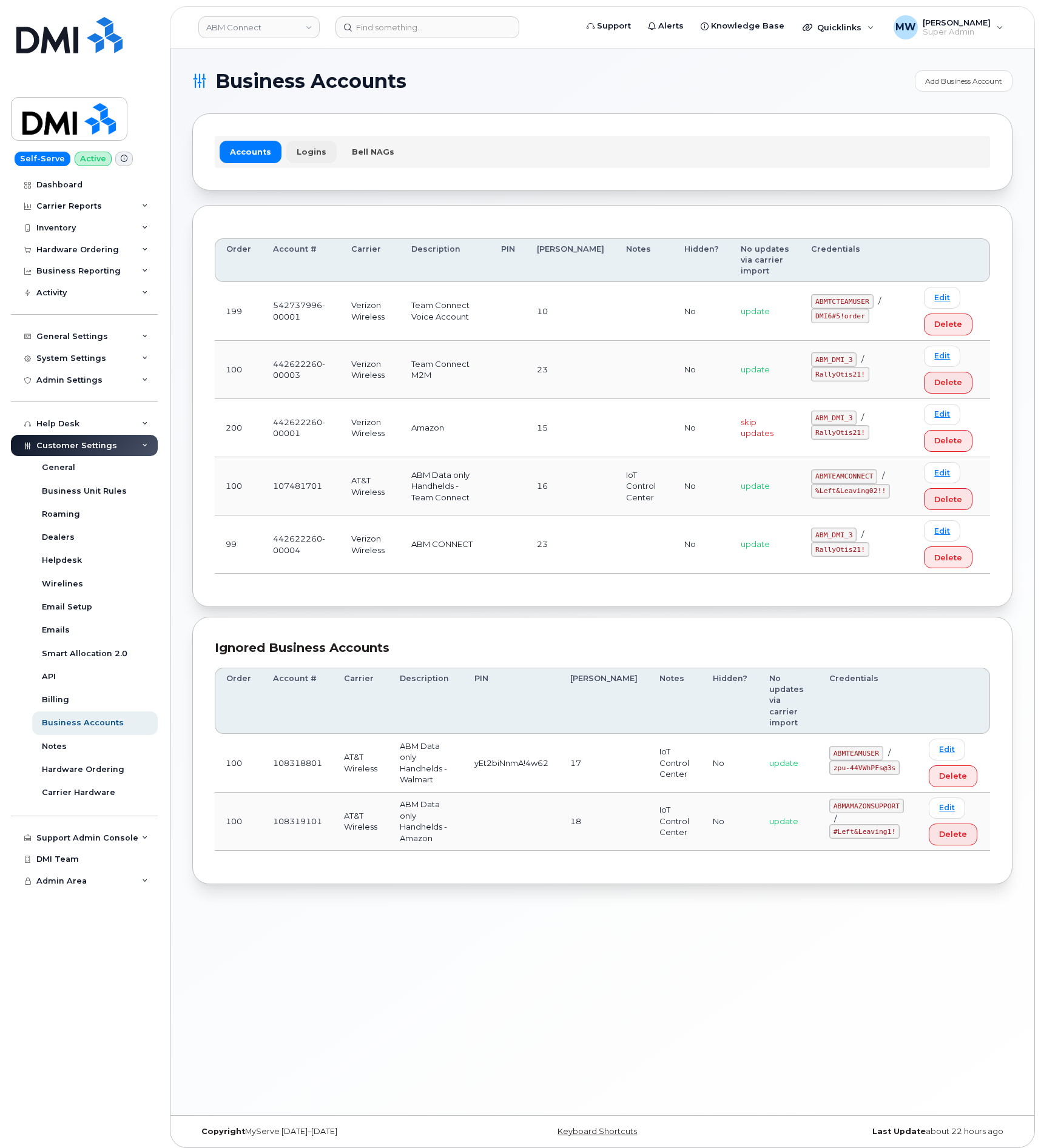
click at [314, 153] on link "Logins" at bounding box center [311, 151] width 51 height 22
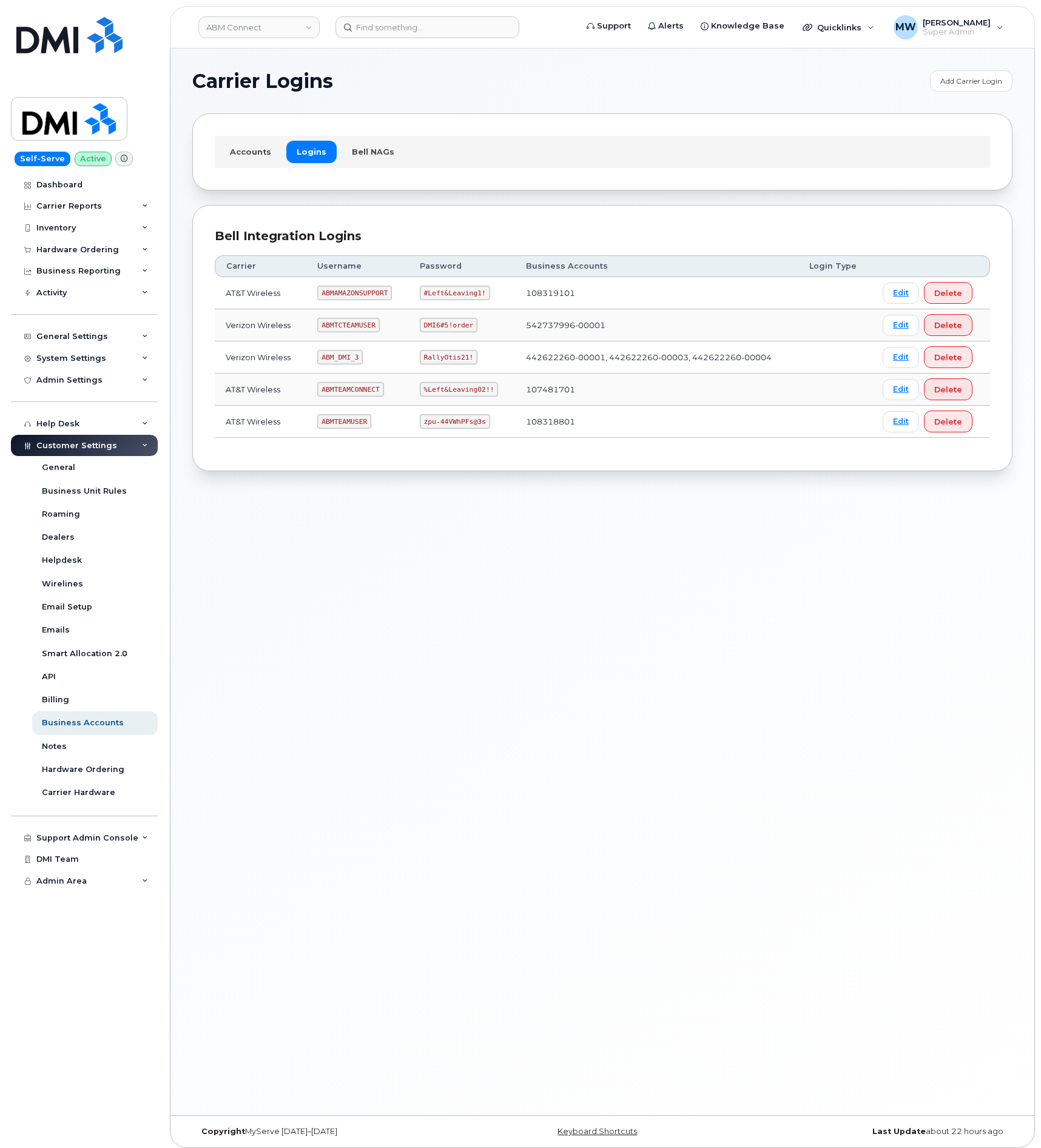
click at [258, 360] on td "Verizon Wireless" at bounding box center [260, 358] width 92 height 32
click at [352, 364] on code "ABM_DMI_3" at bounding box center [340, 358] width 46 height 15
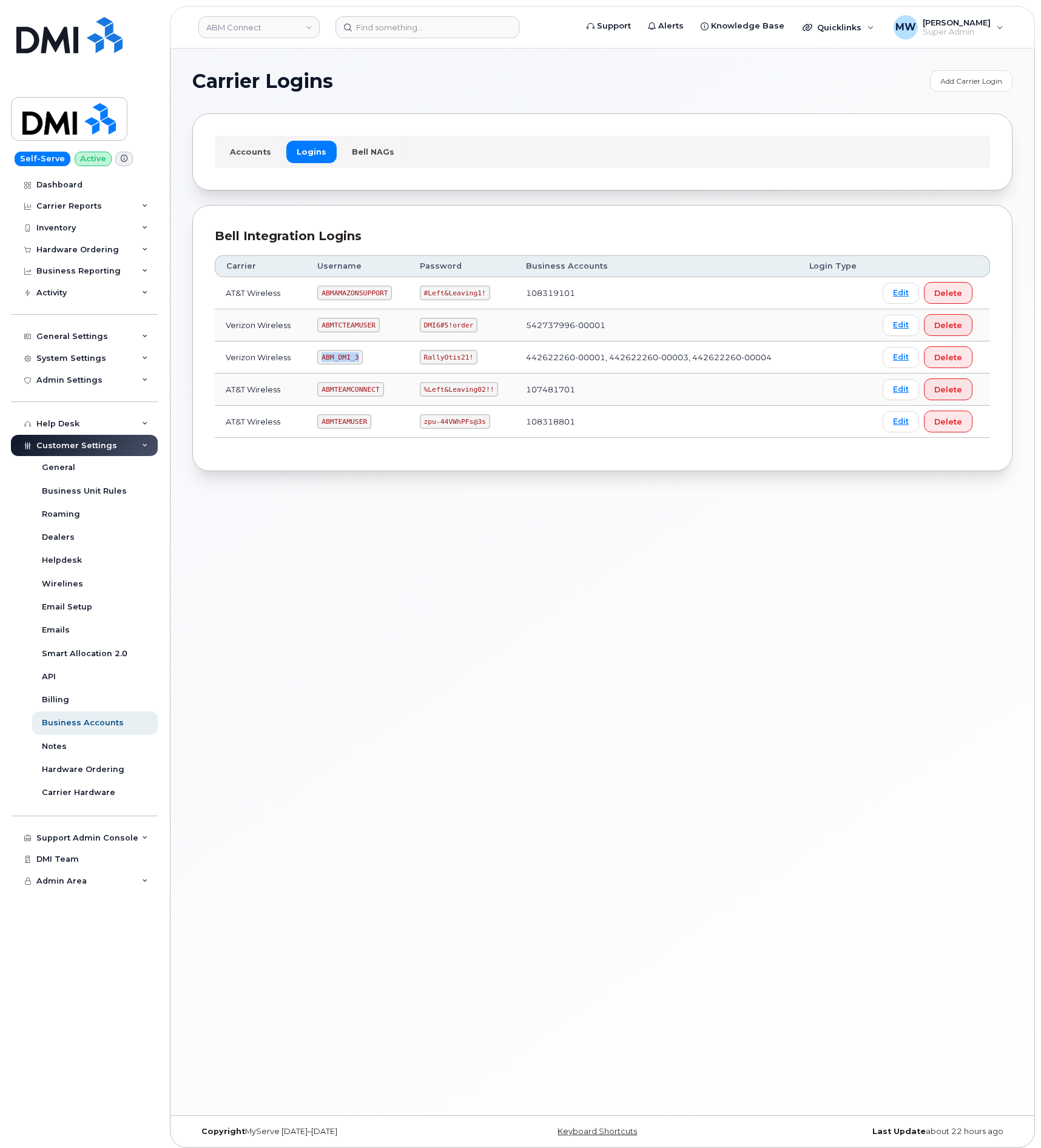
click at [352, 364] on code "ABM_DMI_3" at bounding box center [340, 358] width 46 height 15
copy code "ABM_DMI_3"
click at [465, 364] on code "RallyOtis21!" at bounding box center [448, 358] width 57 height 15
click at [465, 363] on code "RallyOtis21!" at bounding box center [448, 358] width 57 height 15
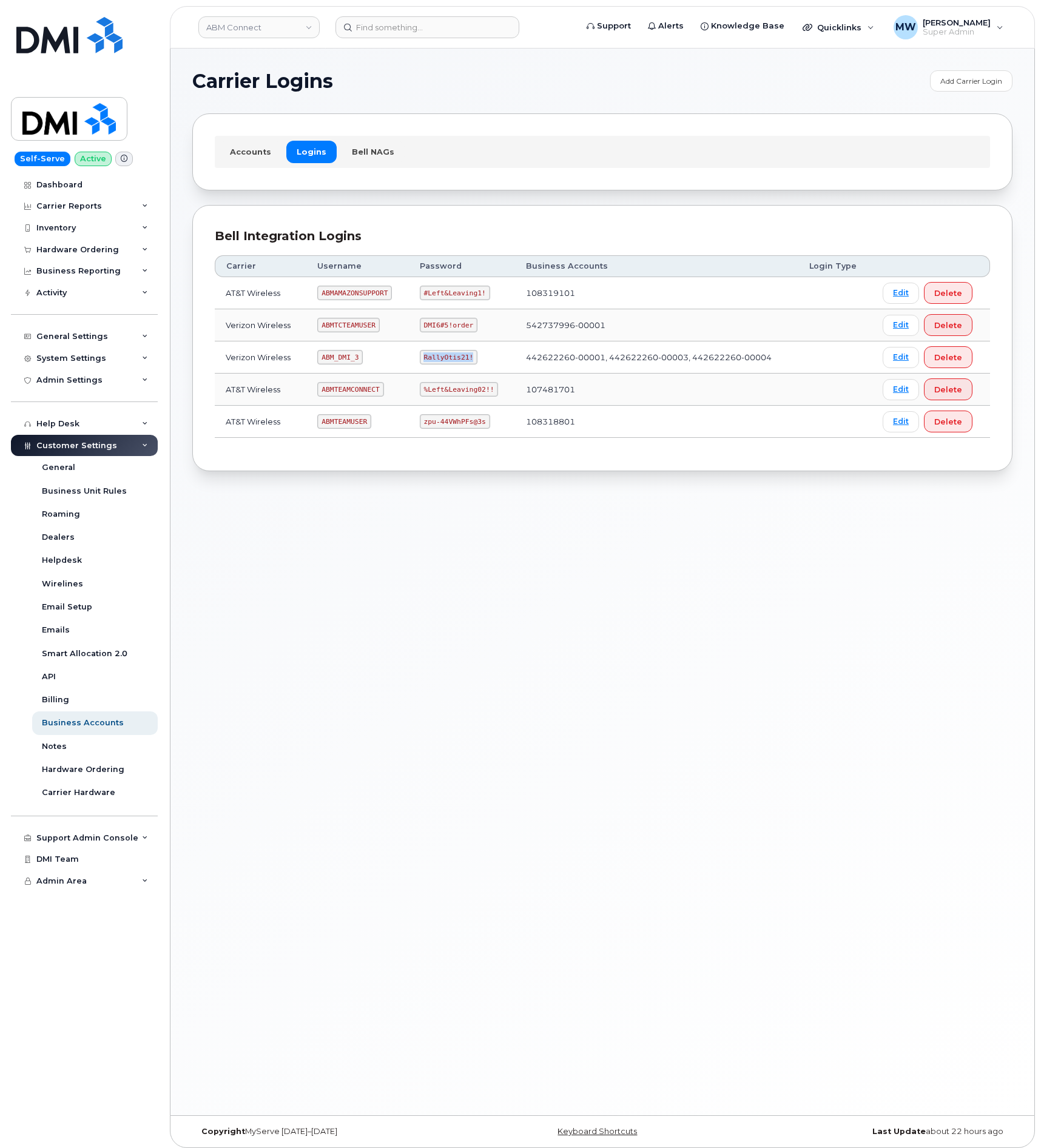
copy code "RallyOtis21!"
